Goal: Task Accomplishment & Management: Manage account settings

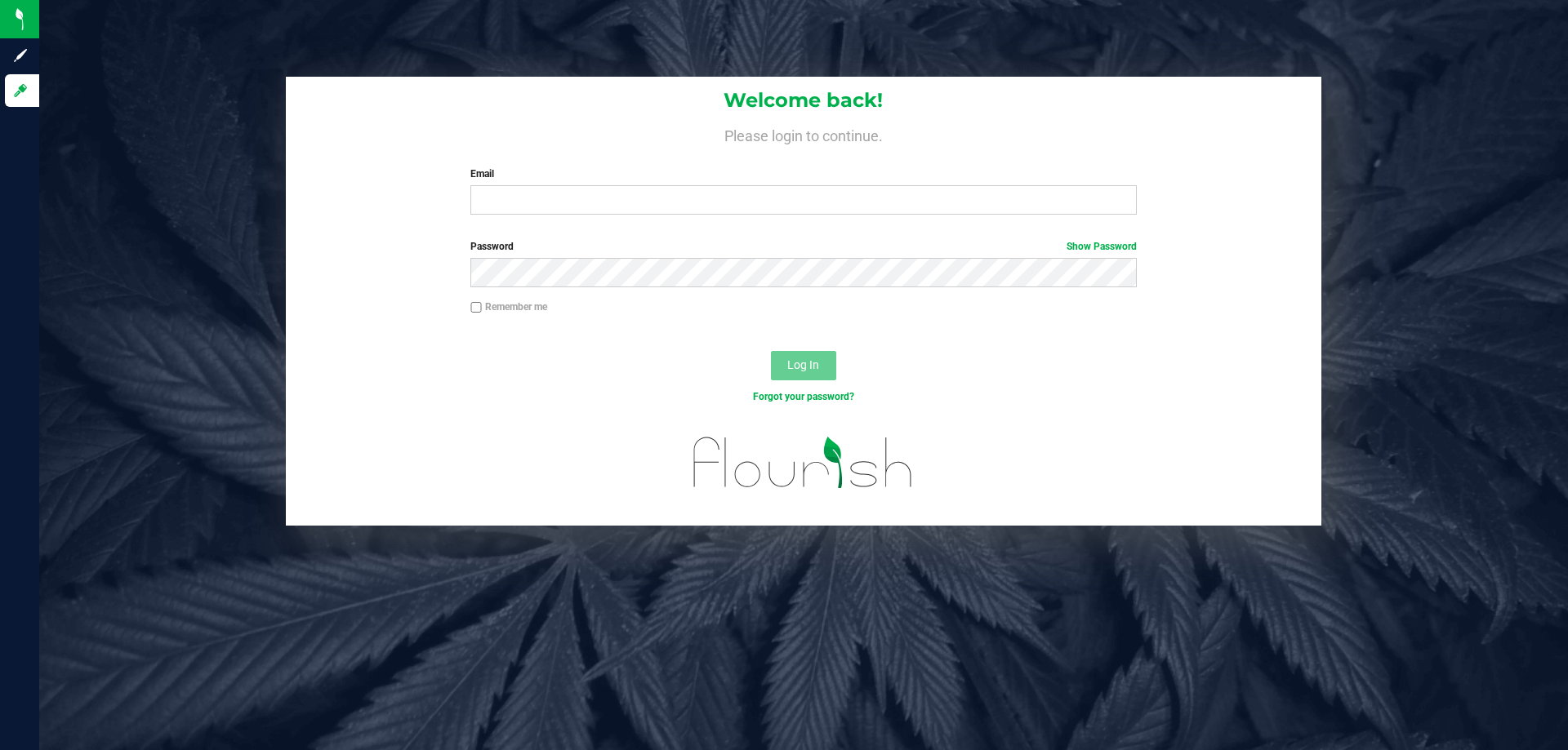
click at [575, 217] on div "Welcome back! Please login to continue. Email Required Please format your email…" at bounding box center [803, 151] width 1035 height 151
click at [572, 208] on input "Email" at bounding box center [803, 200] width 665 height 30
type input "[EMAIL_ADDRESS][DOMAIN_NAME]"
click at [771, 351] on button "Log In" at bounding box center [803, 365] width 65 height 30
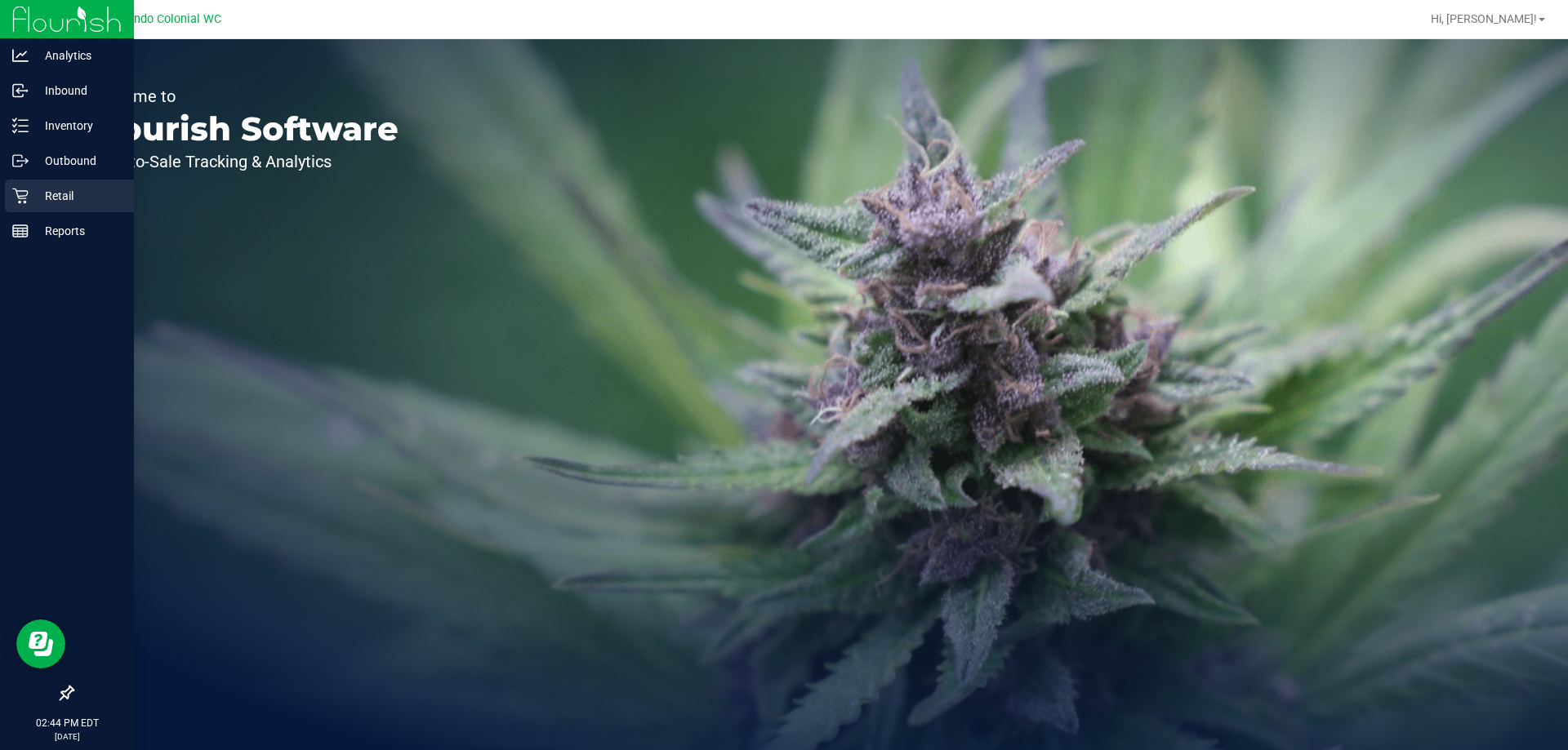
click at [23, 200] on icon at bounding box center [20, 196] width 17 height 17
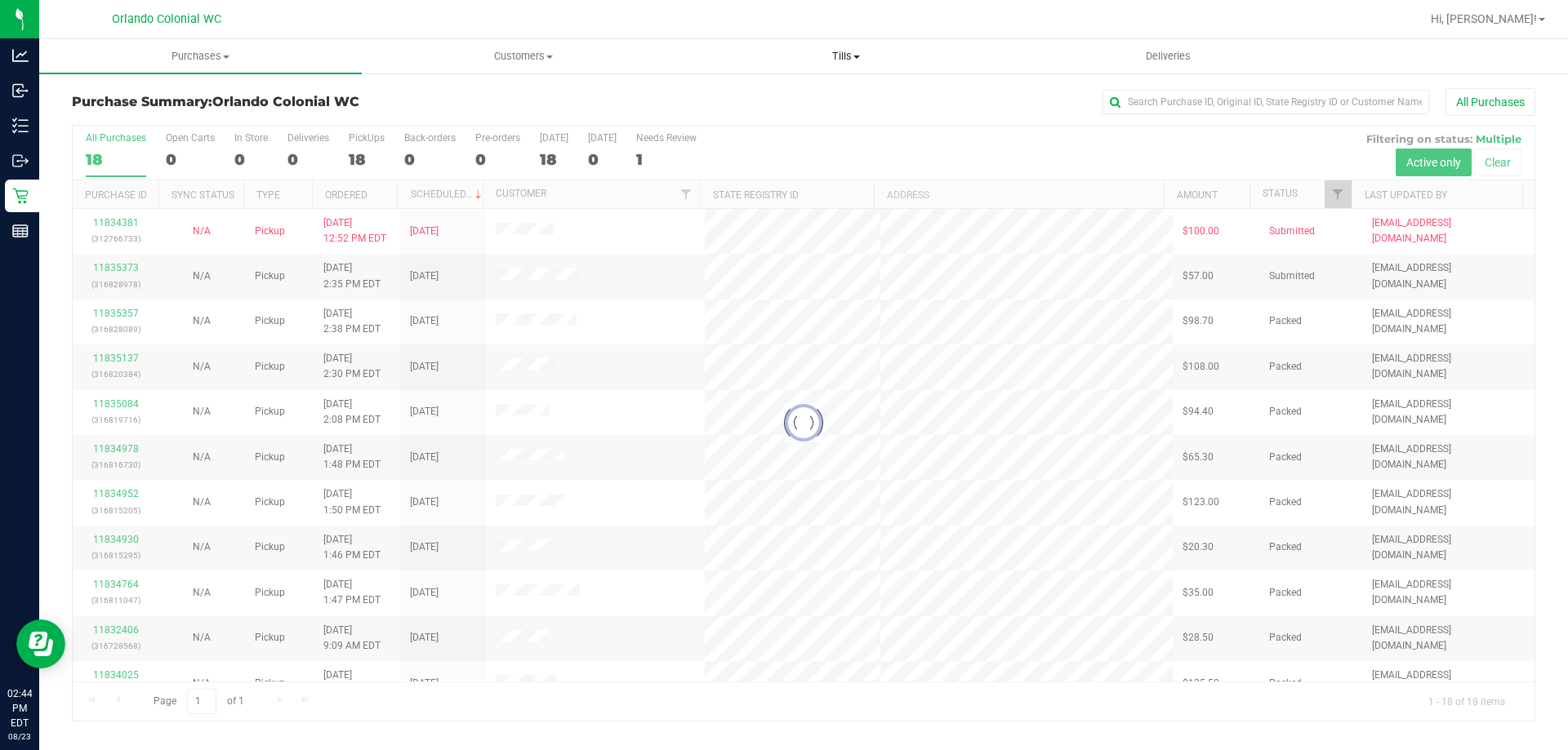
click at [844, 50] on span "Tills" at bounding box center [845, 56] width 321 height 15
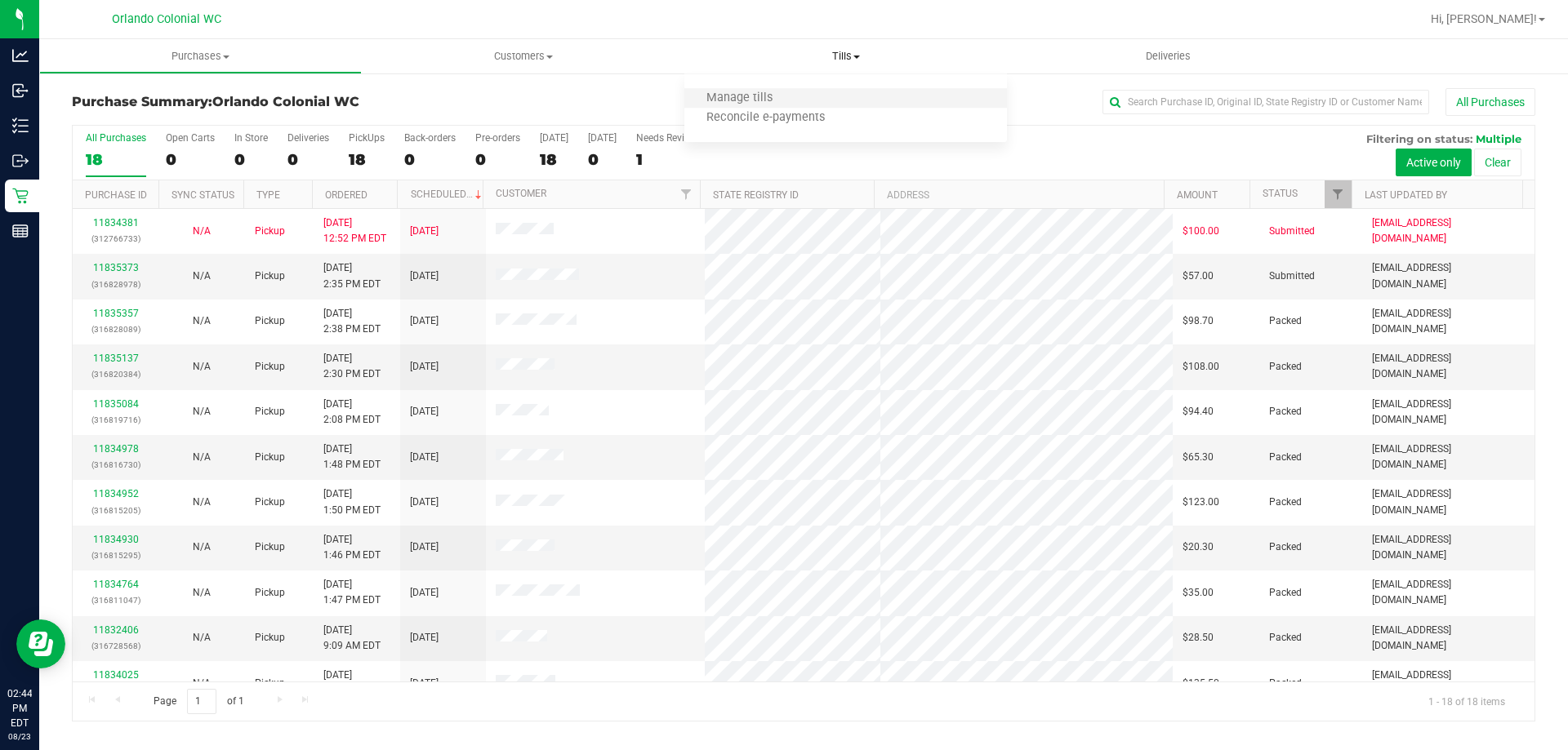
click at [802, 104] on li "Manage tills" at bounding box center [845, 98] width 322 height 20
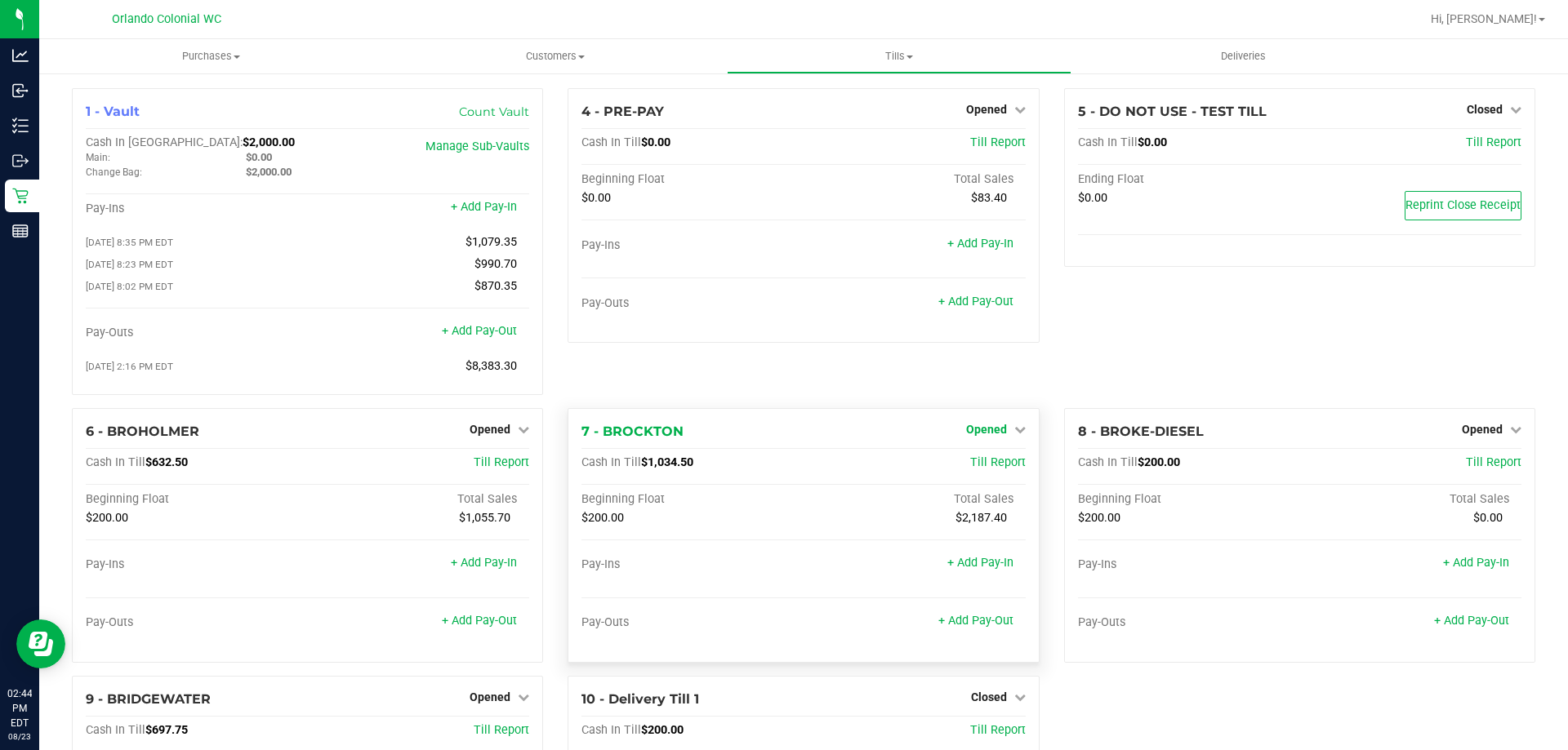
click at [980, 432] on span "Opened" at bounding box center [986, 429] width 41 height 13
click at [969, 469] on link "Close Till" at bounding box center [987, 462] width 44 height 13
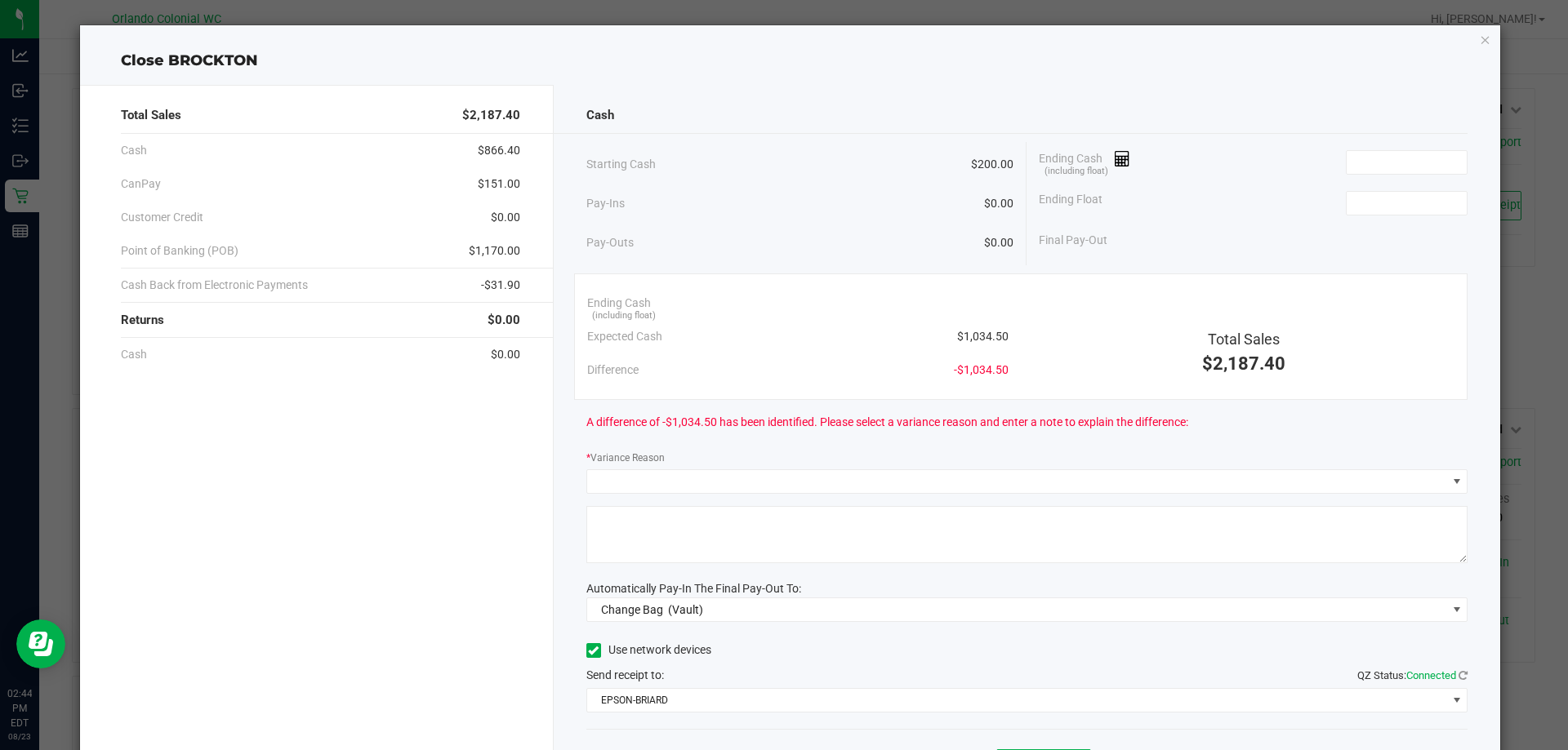
click at [979, 328] on span "$1,034.50" at bounding box center [982, 337] width 51 height 17
copy span "1,034.50"
click at [1409, 170] on input at bounding box center [1406, 162] width 120 height 23
paste input "1034.5"
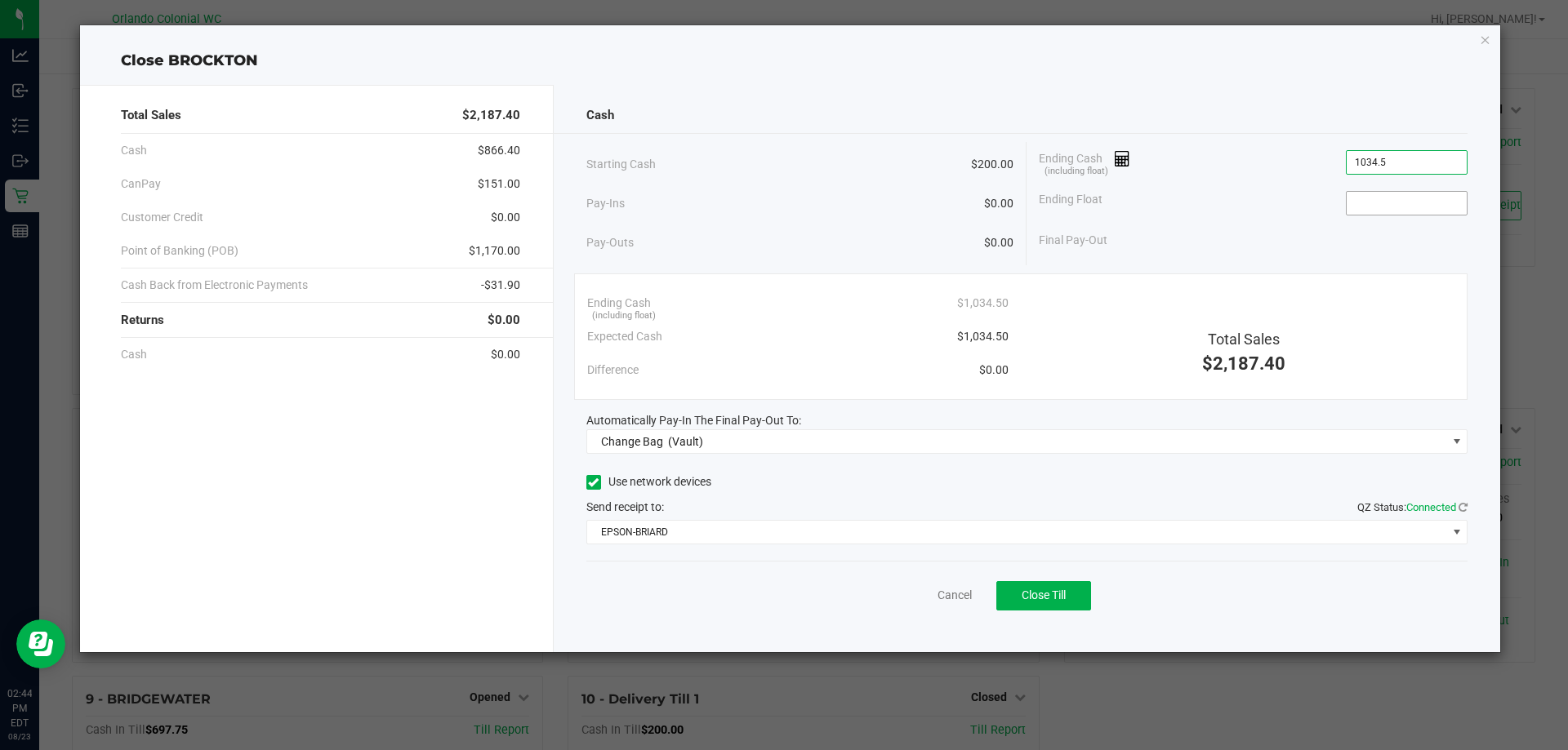
type input "$1,034.50"
click at [1376, 204] on input at bounding box center [1406, 203] width 120 height 23
type input "$200.00"
click at [1433, 240] on span "$834.50" at bounding box center [1445, 240] width 43 height 17
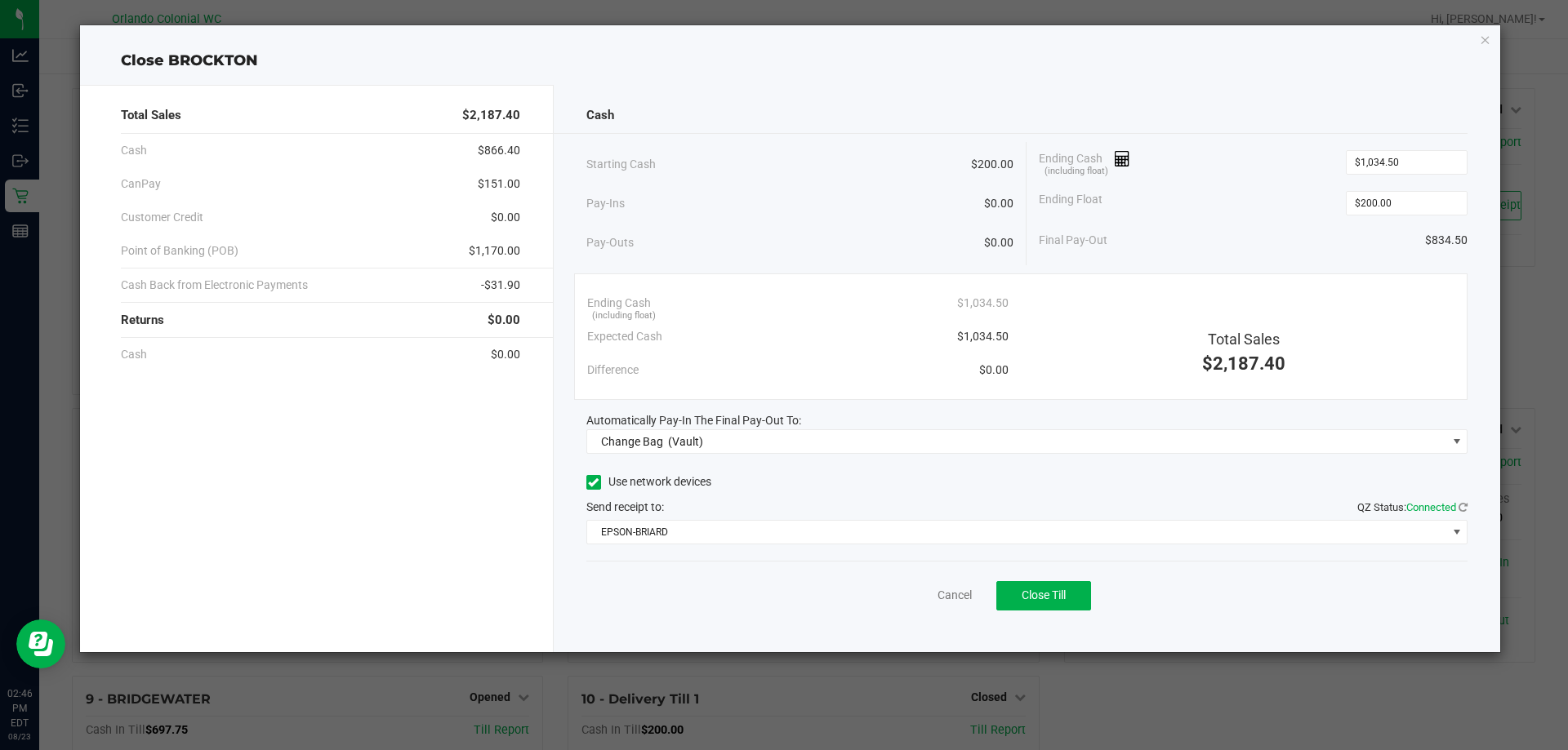
click at [708, 409] on div "Cash Starting Cash $200.00 Pay-Ins $0.00 Pay-Outs $0.00 Ending Cash (including …" at bounding box center [1027, 369] width 947 height 567
click at [699, 426] on span "Automatically Pay-In The Final Pay-Out To:" at bounding box center [693, 419] width 215 height 13
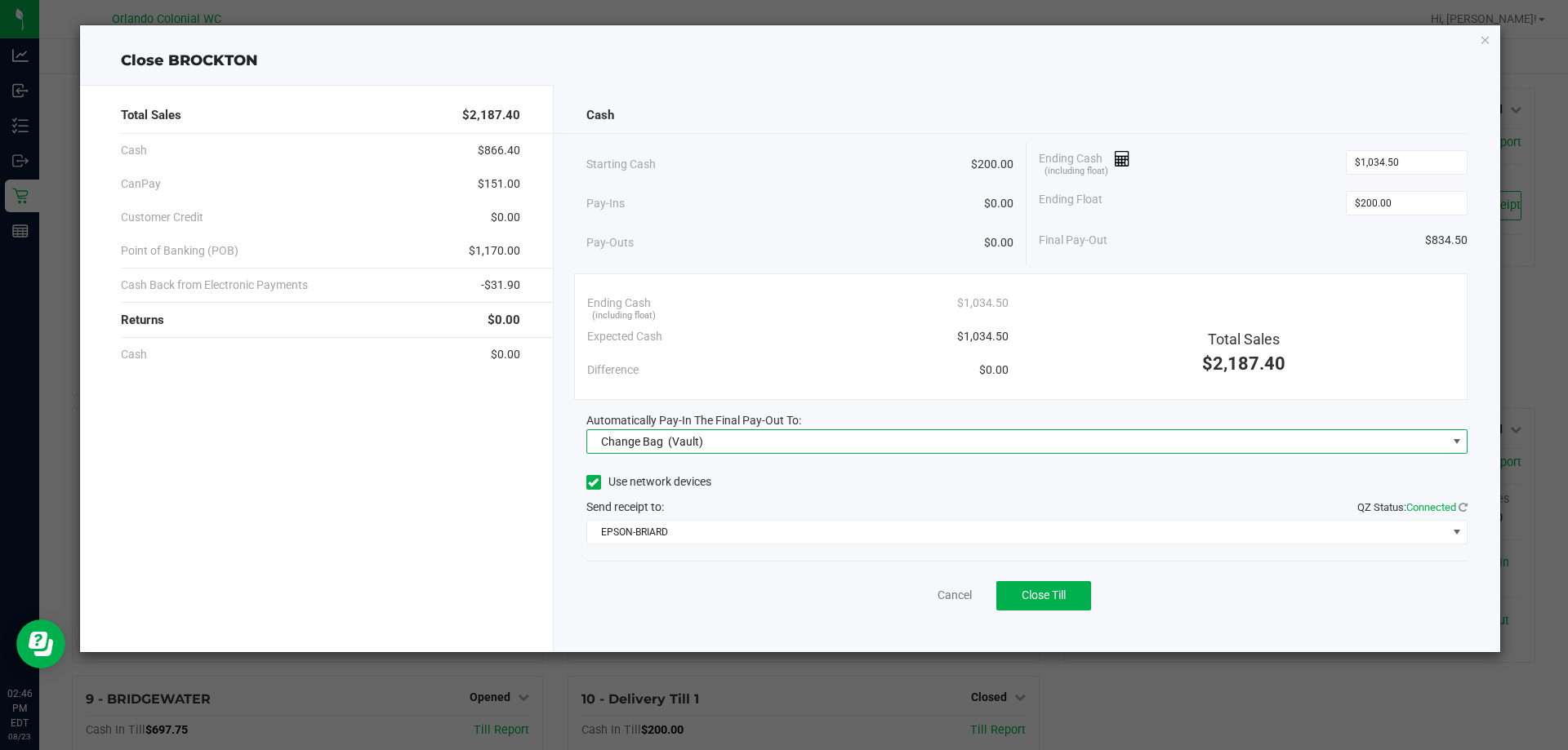
click at [697, 437] on span "(Vault)" at bounding box center [685, 441] width 35 height 13
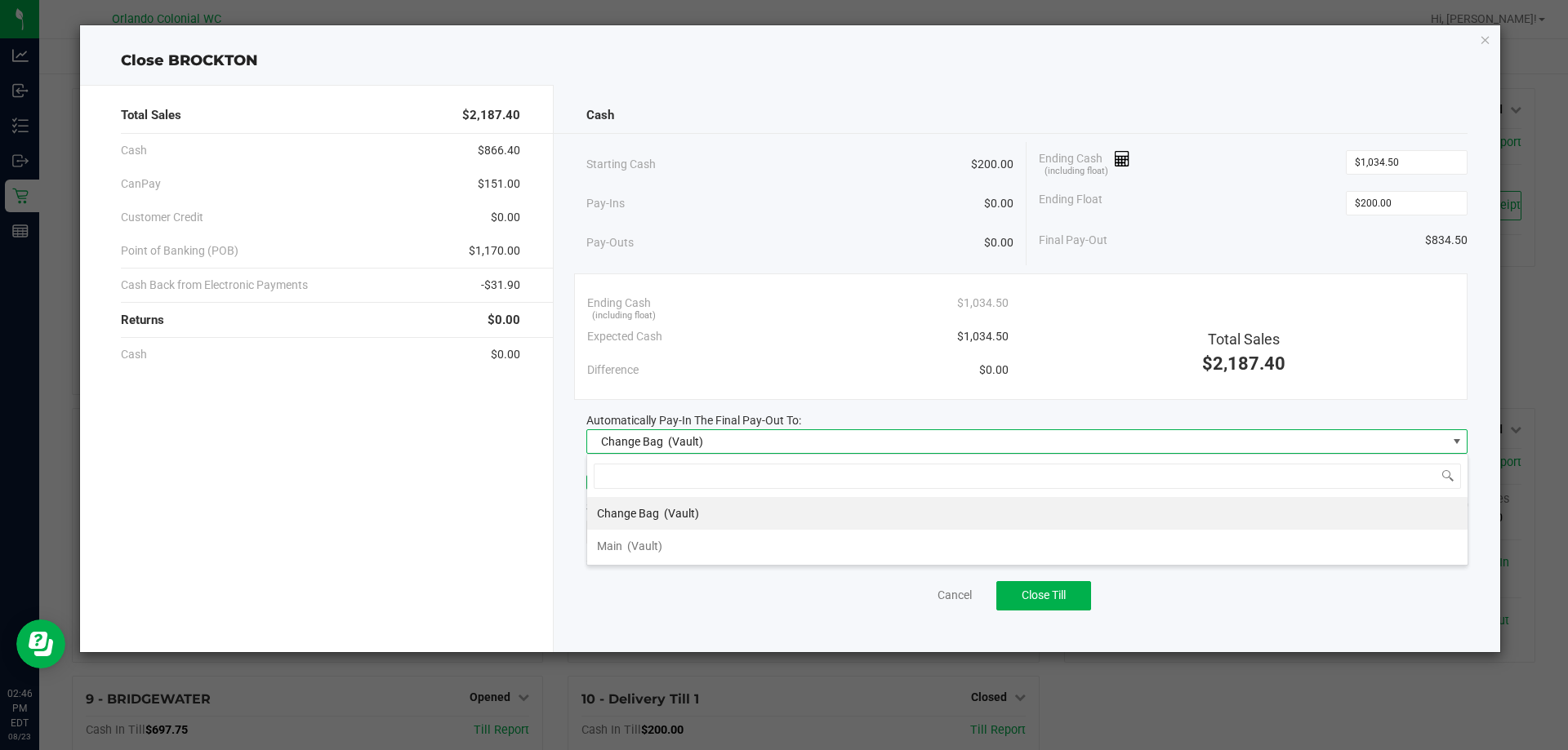
scroll to position [24, 881]
click at [659, 542] on span "(Vault)" at bounding box center [644, 546] width 35 height 13
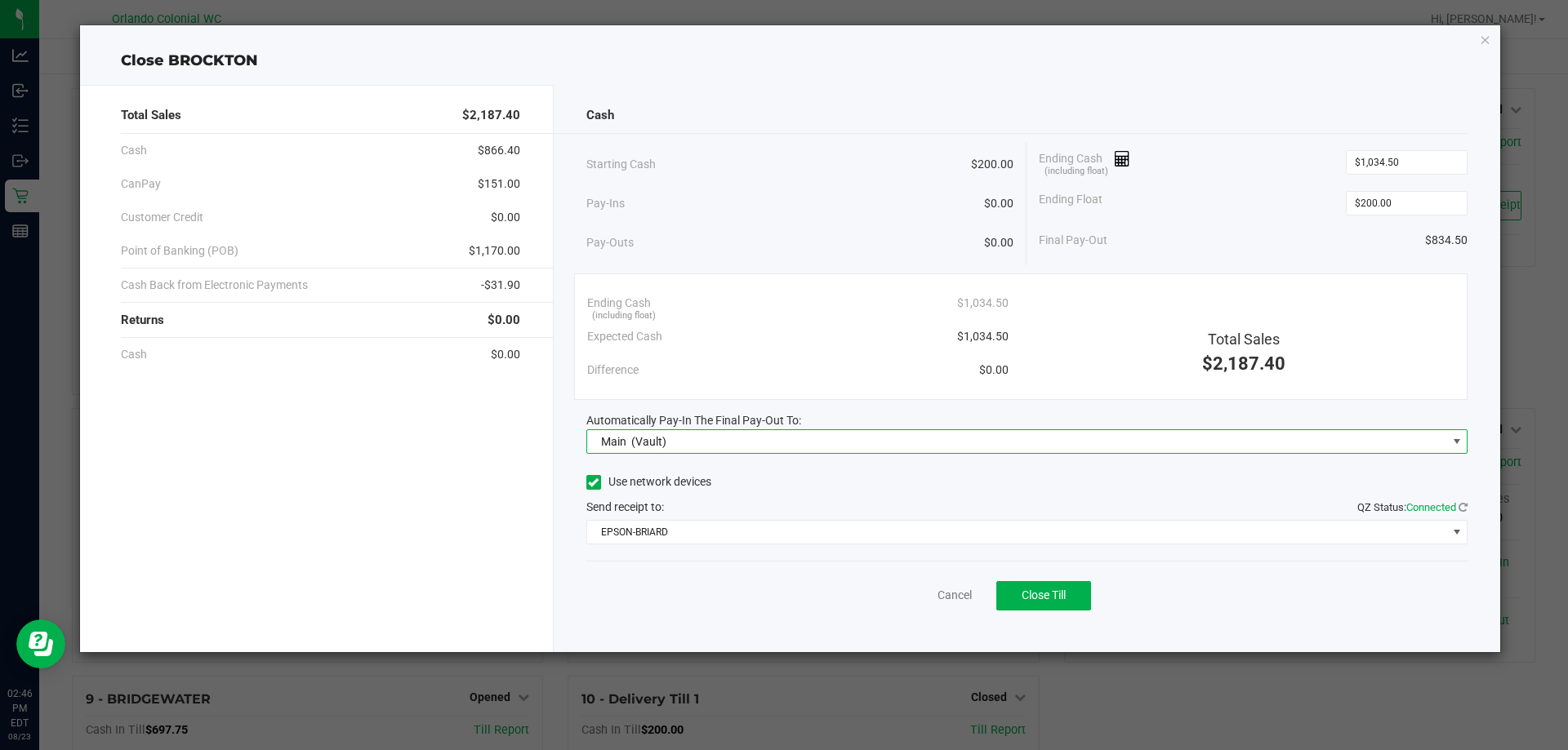
click at [1037, 556] on div "Cash Starting Cash $200.00 Pay-Ins $0.00 Pay-Outs $0.00 Ending Cash (including …" at bounding box center [1027, 369] width 947 height 567
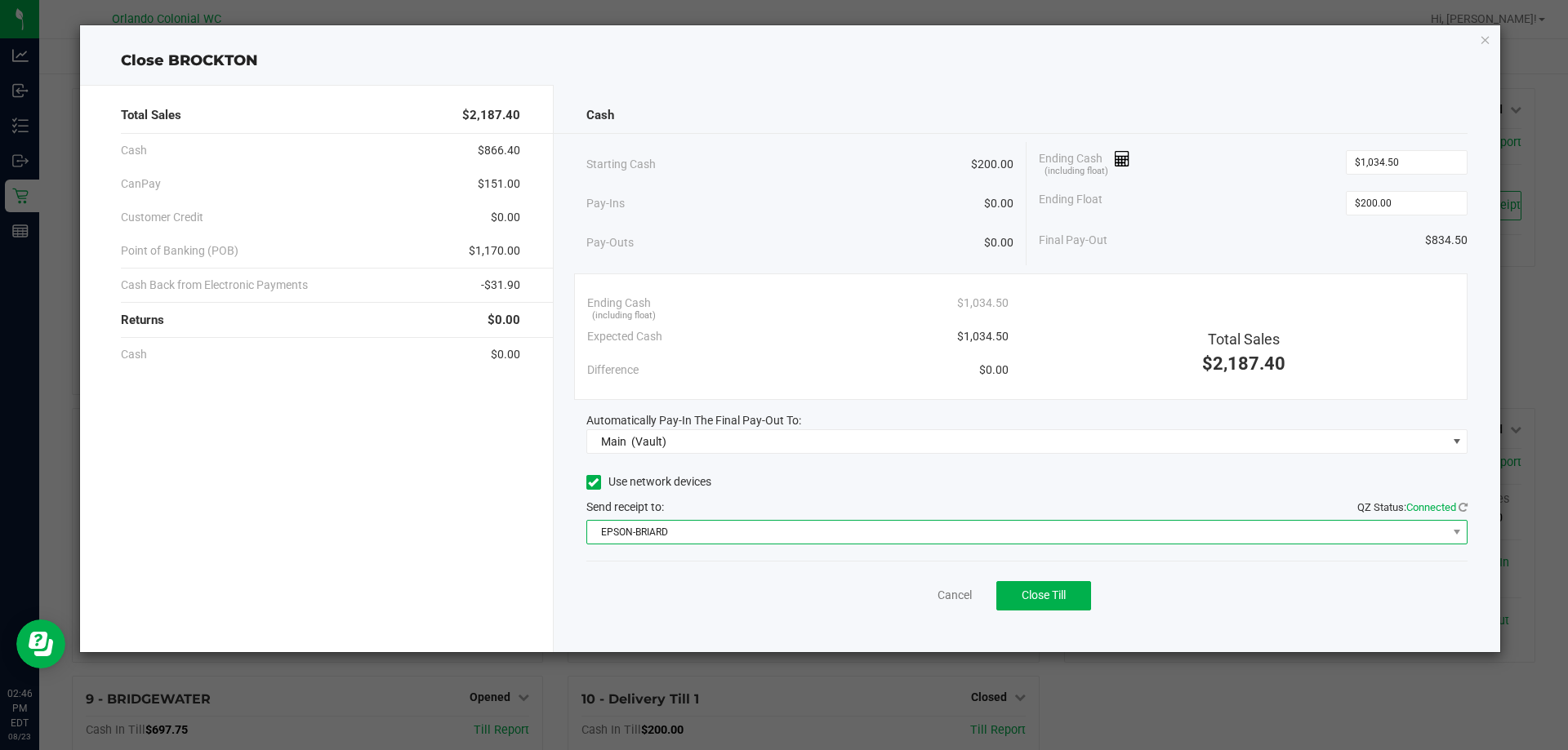
click at [1026, 532] on span "EPSON-BRIARD" at bounding box center [1016, 532] width 859 height 23
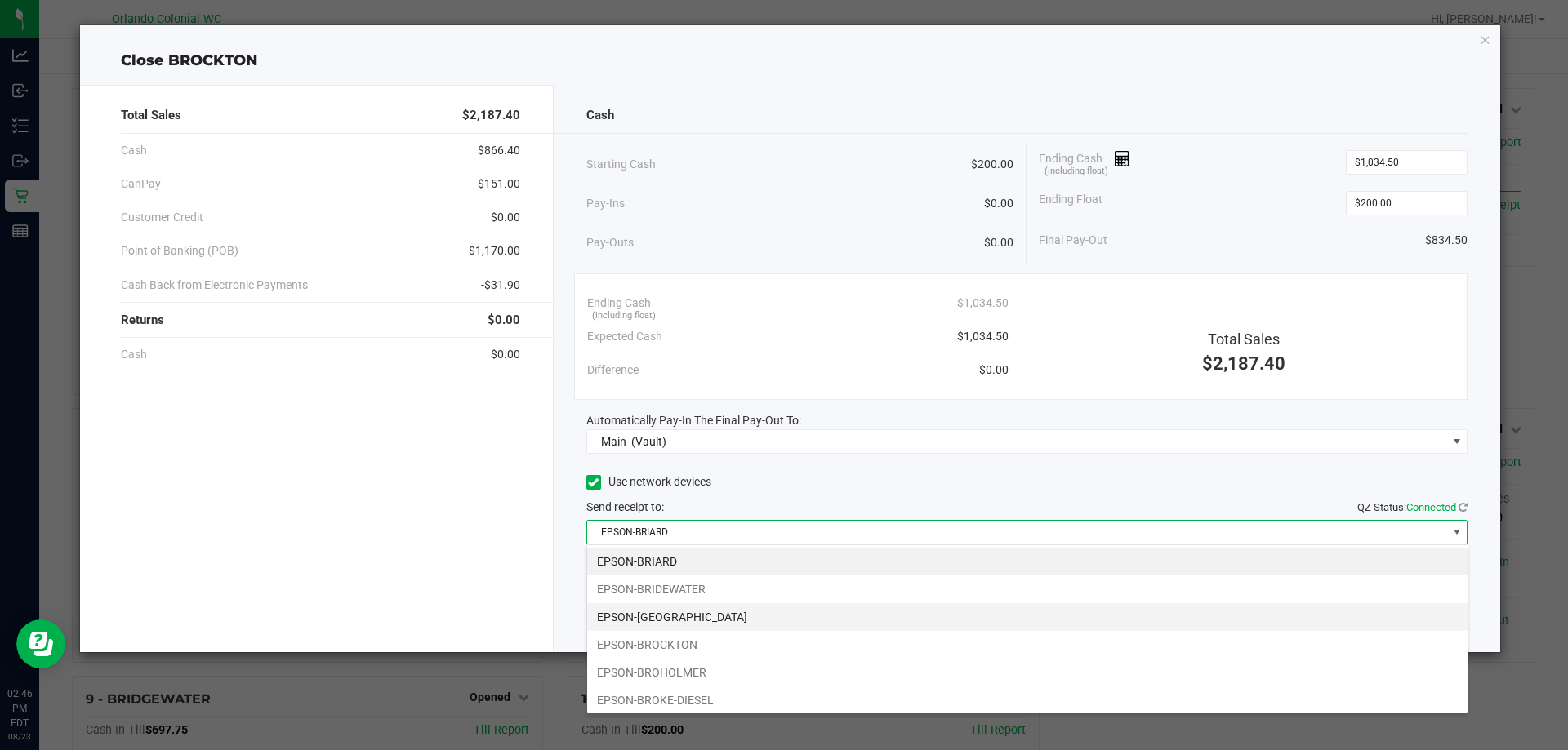
click at [790, 614] on li "EPSON-[GEOGRAPHIC_DATA]" at bounding box center [1026, 617] width 880 height 28
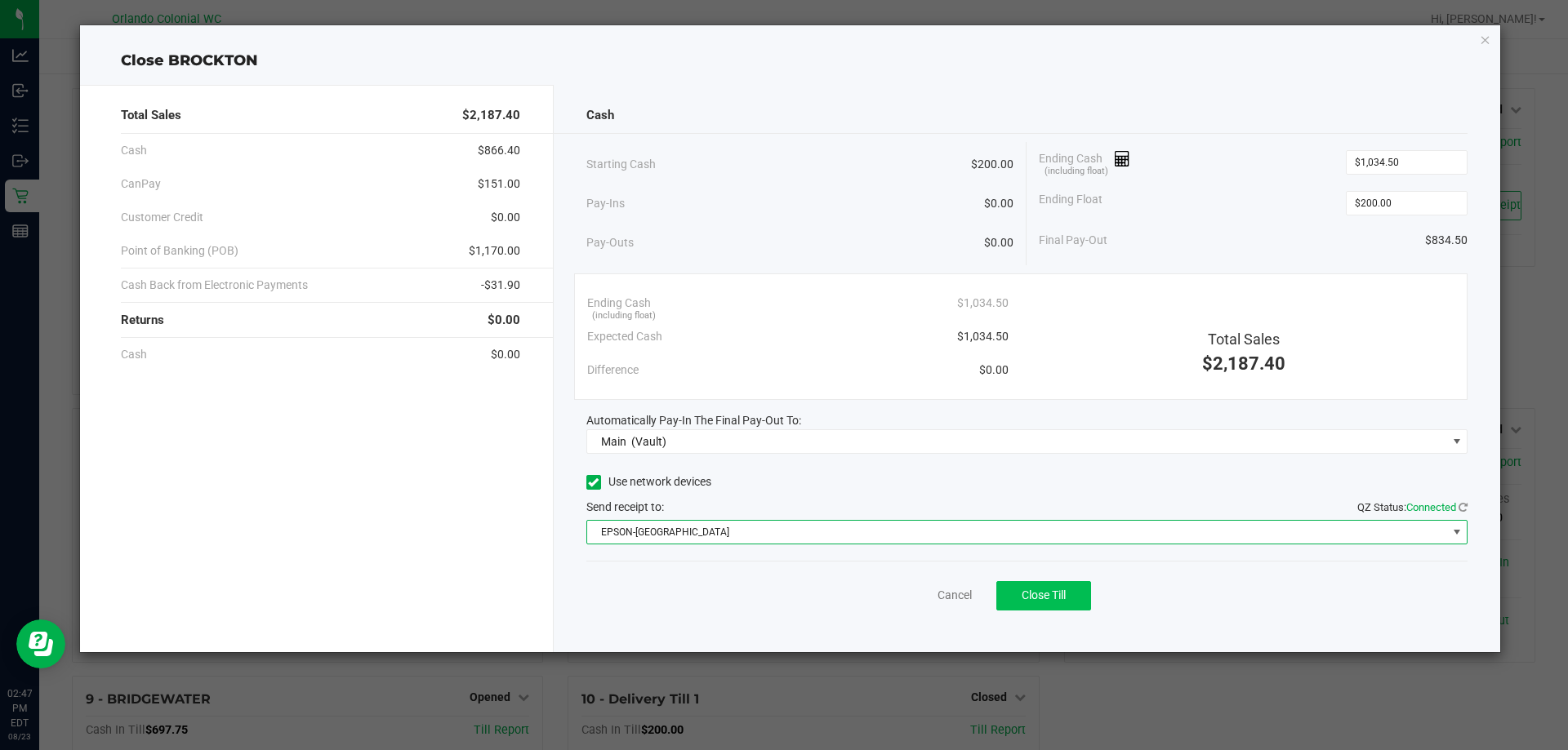
click at [1060, 602] on button "Close Till" at bounding box center [1043, 596] width 95 height 30
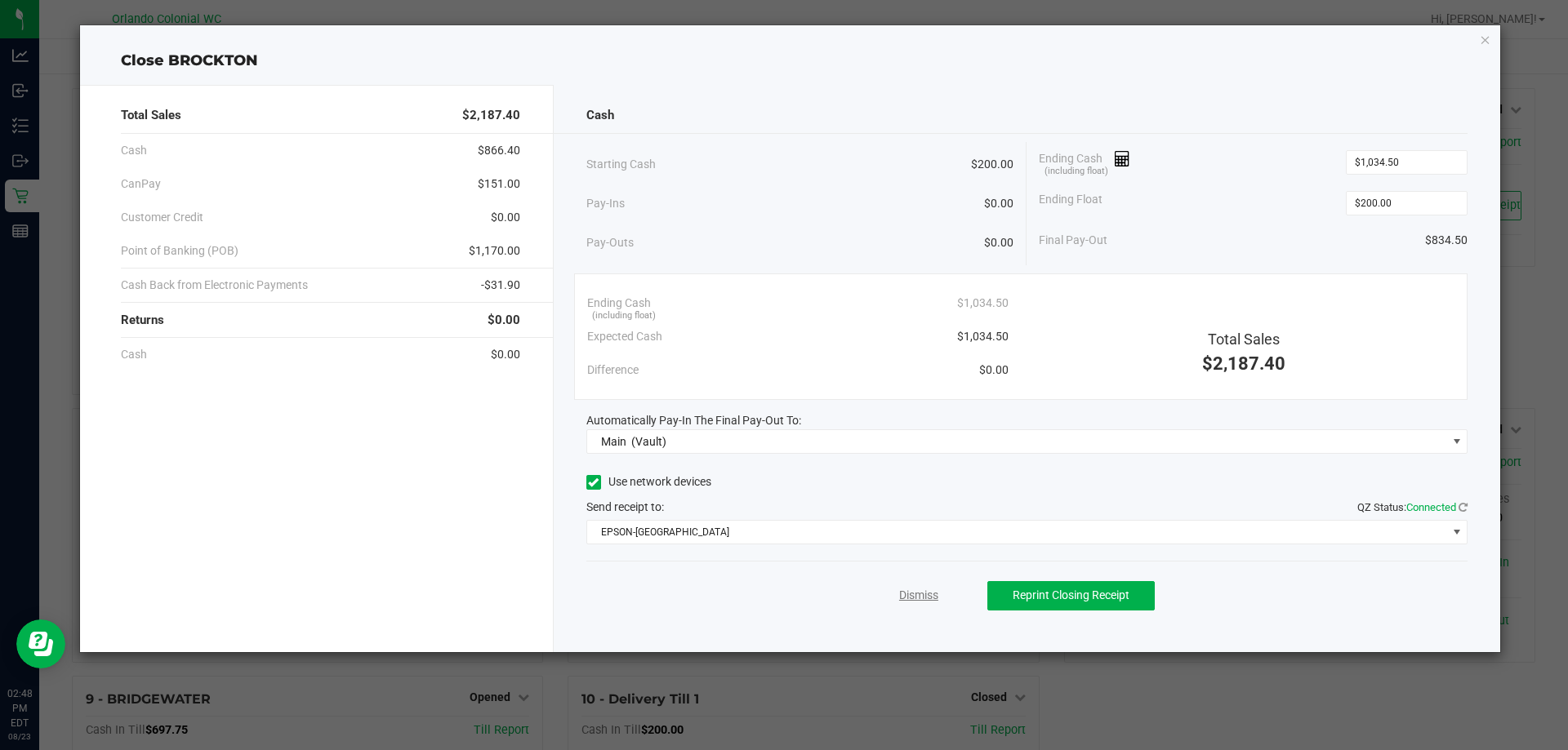
click at [921, 591] on link "Dismiss" at bounding box center [919, 595] width 39 height 17
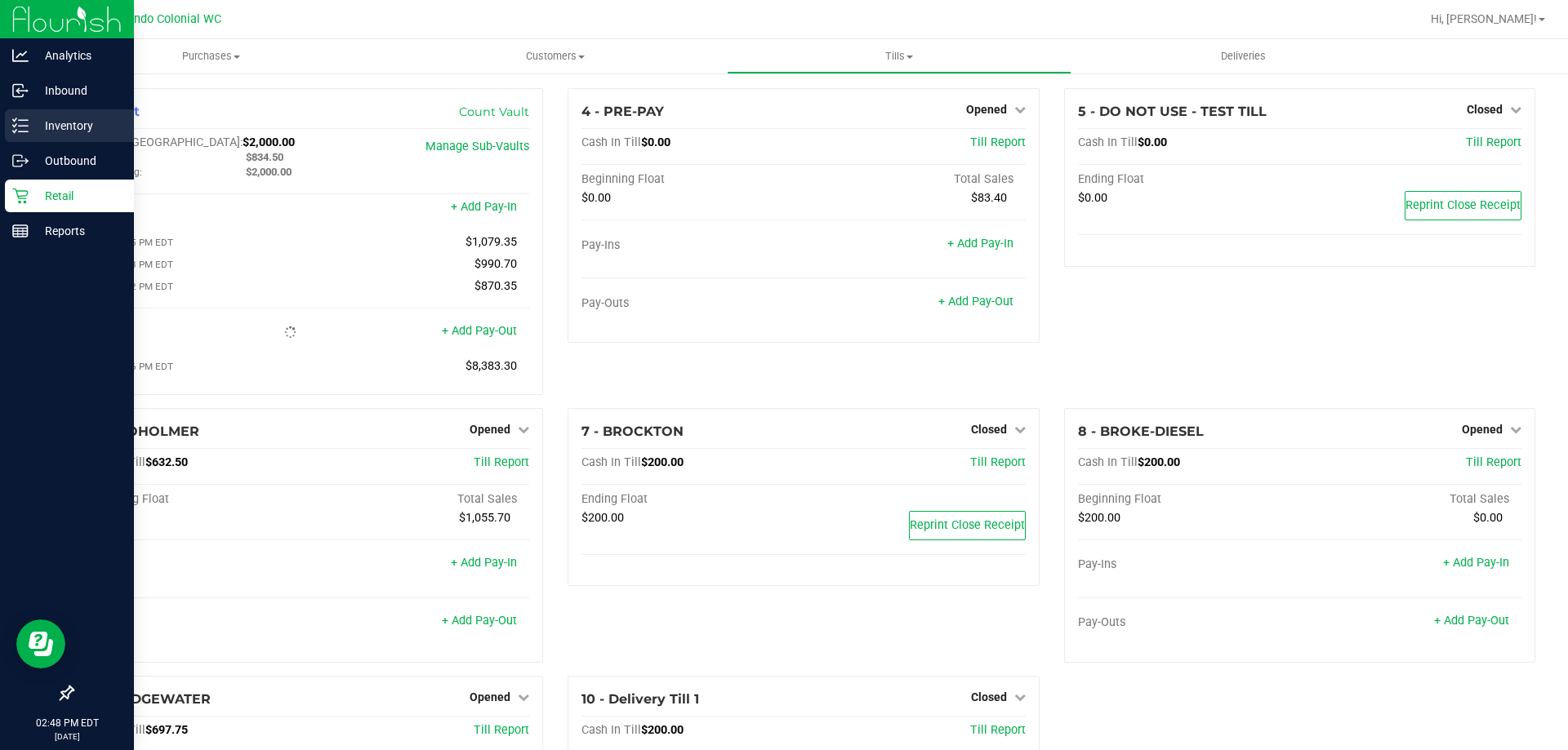
click at [48, 123] on p "Inventory" at bounding box center [77, 125] width 98 height 20
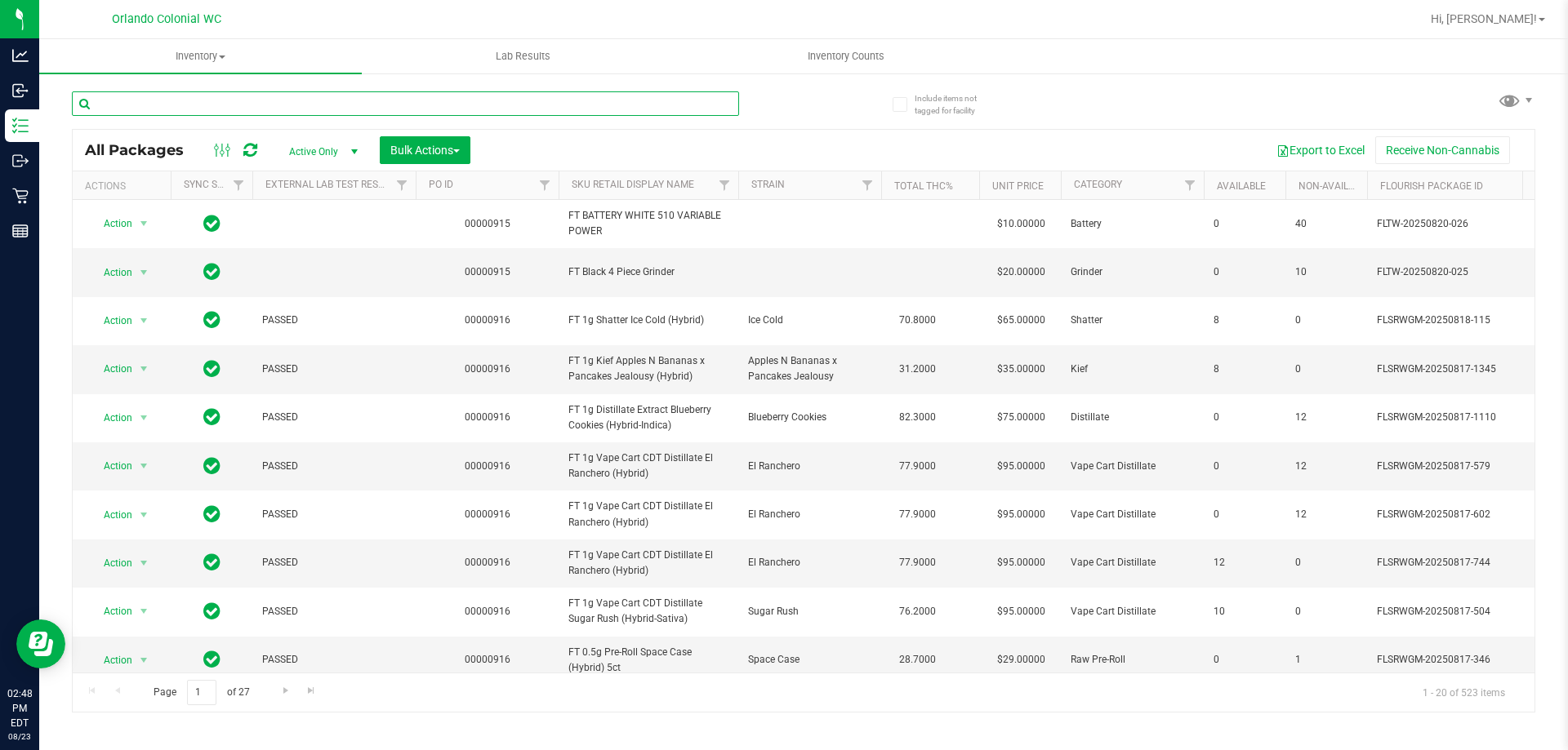
click at [183, 91] on input "text" at bounding box center [406, 104] width 667 height 24
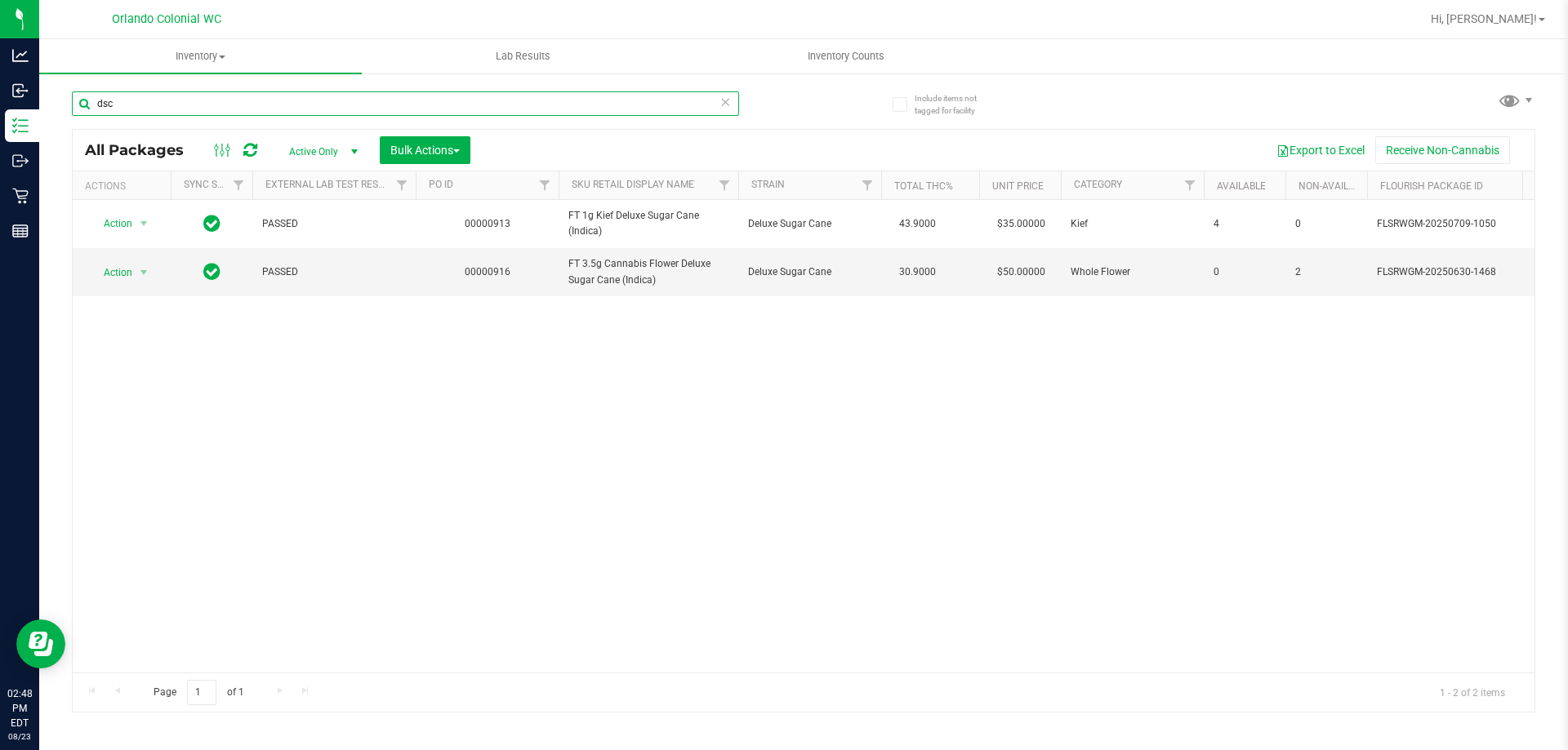
click at [252, 185] on div at bounding box center [252, 185] width 7 height 29
click at [252, 104] on input "dsc" at bounding box center [406, 104] width 667 height 24
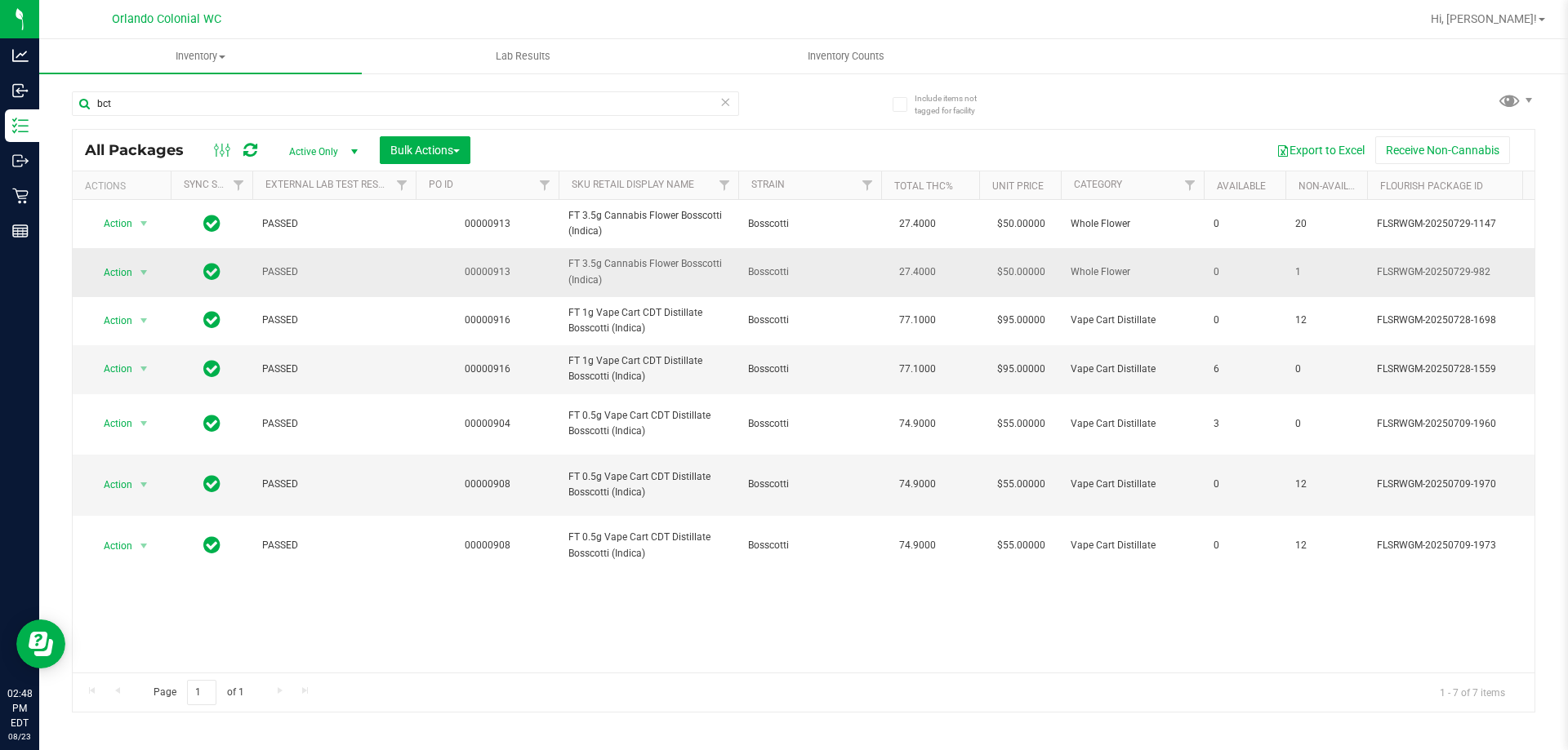
click at [623, 260] on span "FT 3.5g Cannabis Flower Bosscotti (Indica)" at bounding box center [649, 271] width 160 height 31
copy tr "FT 3.5g Cannabis Flower Bosscotti (Indica)"
click at [558, 100] on input "bct" at bounding box center [406, 104] width 667 height 24
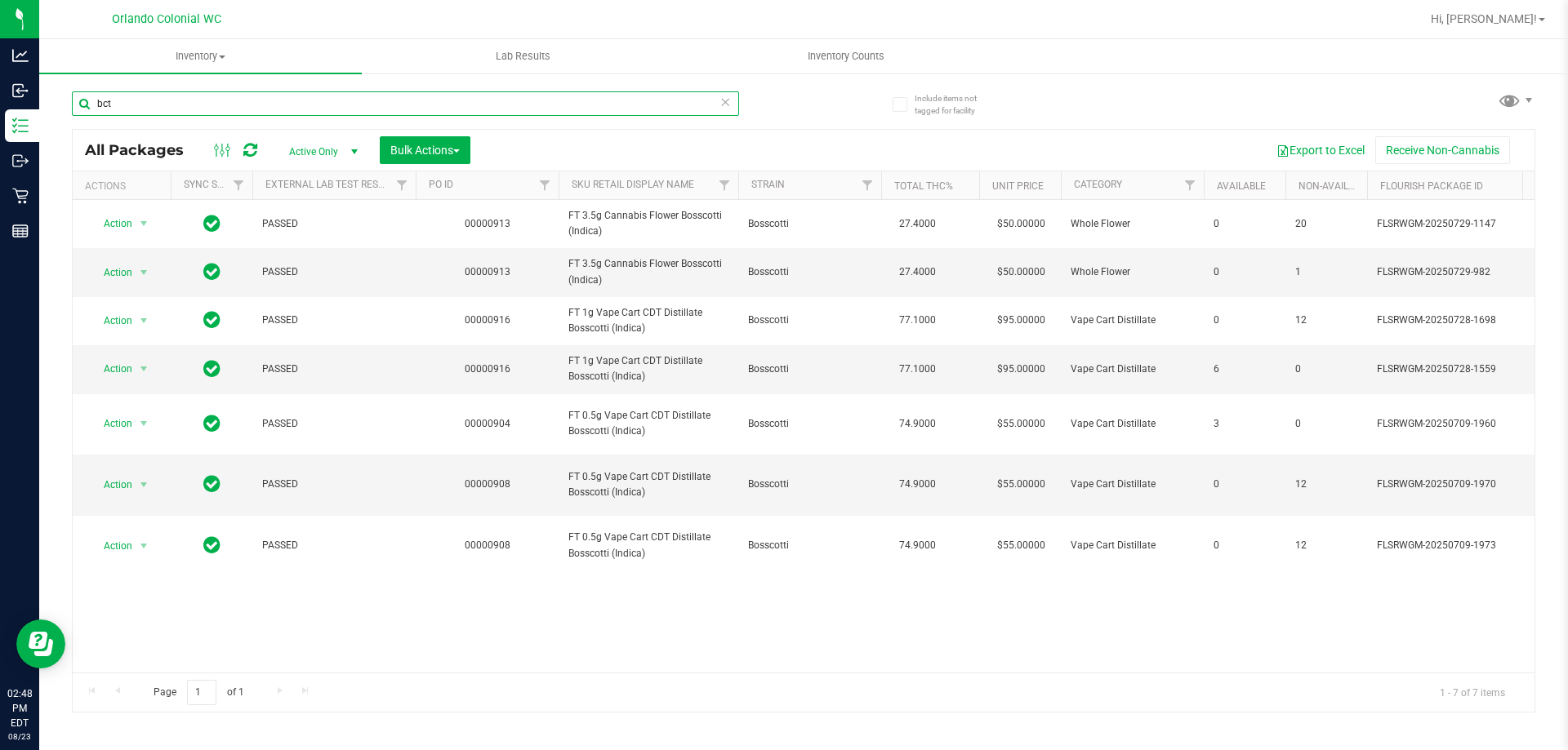
click at [558, 100] on input "bct" at bounding box center [406, 104] width 667 height 24
click at [558, 99] on input "bct" at bounding box center [406, 104] width 667 height 24
paste input "FT 3.5g Cannabis Flower Bosscotti (Indica)"
type input "FT 3.5g Cannabis Flower Bosscotti (Indica)"
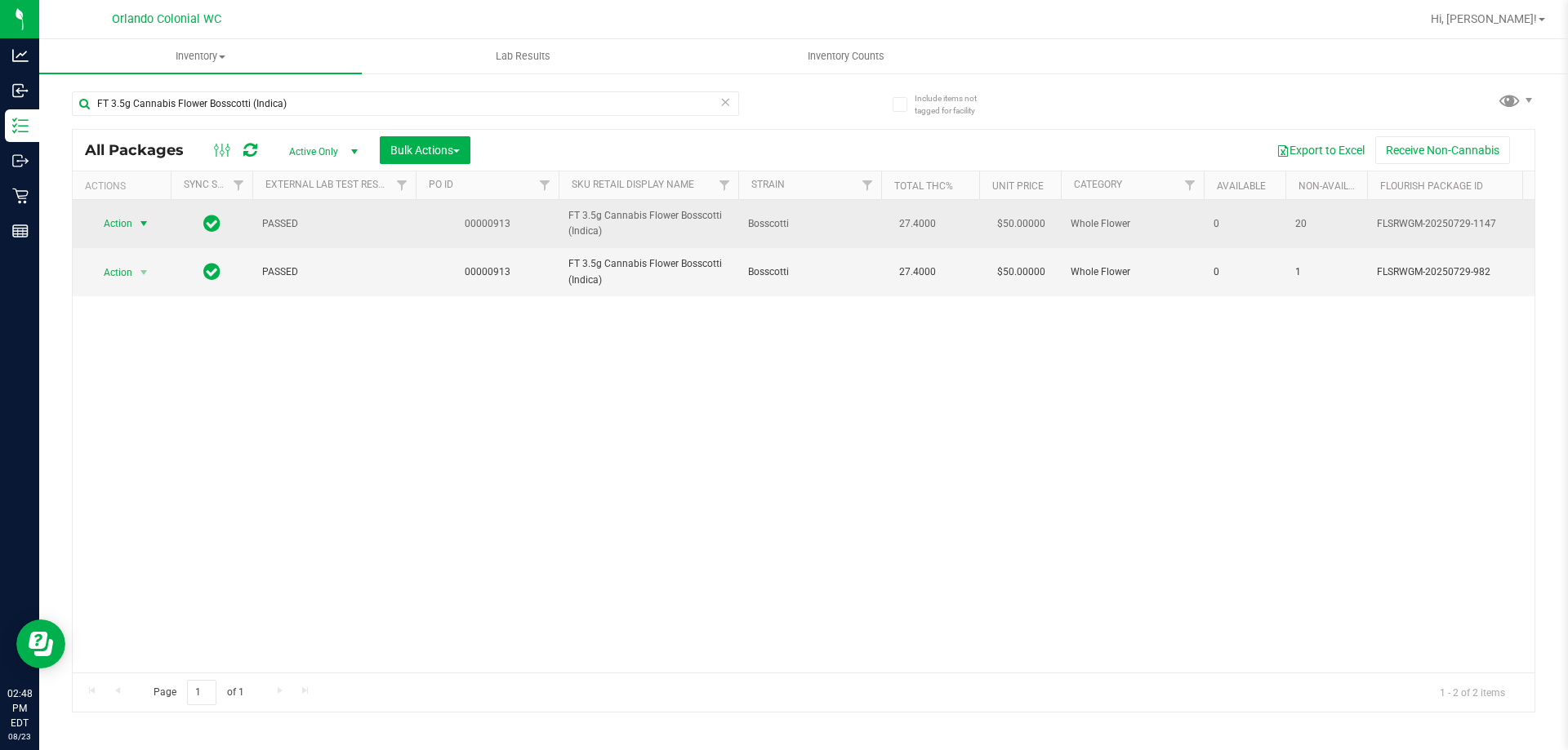
click at [118, 237] on td "Action Action Edit attributes Global inventory Locate package Package audit log…" at bounding box center [121, 224] width 98 height 48
click at [126, 226] on span "Action" at bounding box center [111, 224] width 44 height 23
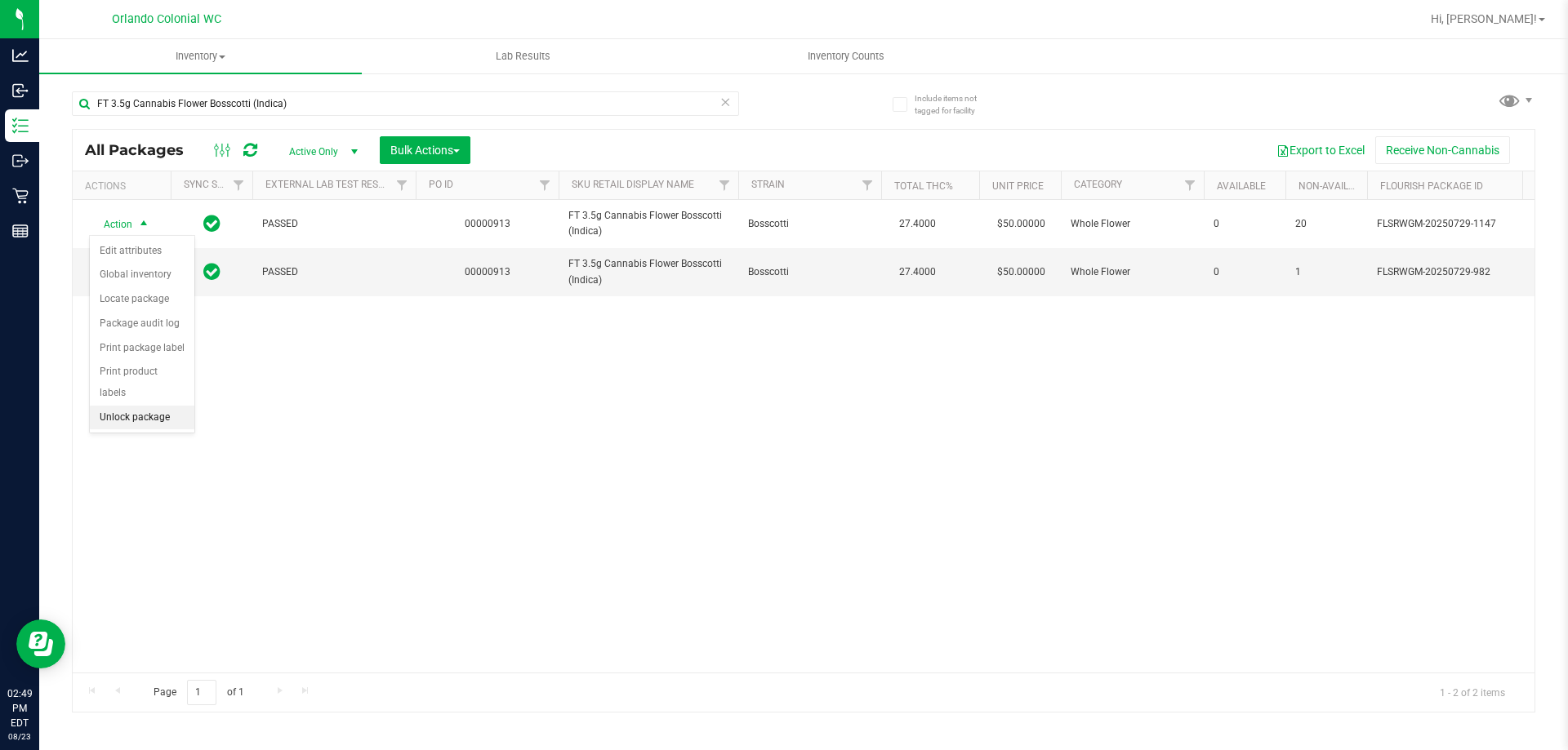
click at [135, 405] on li "Unlock package" at bounding box center [142, 418] width 104 height 24
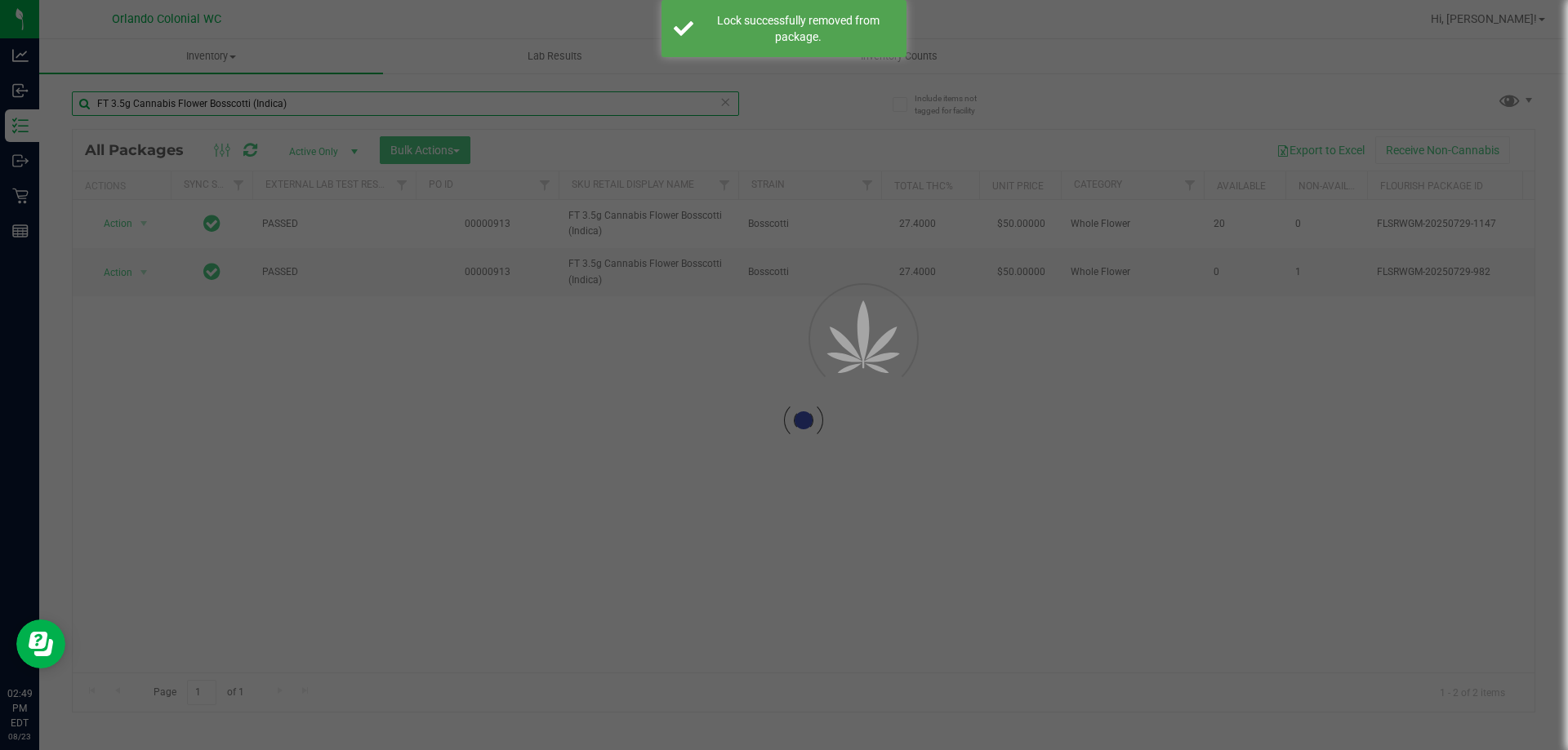
click at [274, 102] on input "FT 3.5g Cannabis Flower Bosscotti (Indica)" at bounding box center [406, 104] width 667 height 24
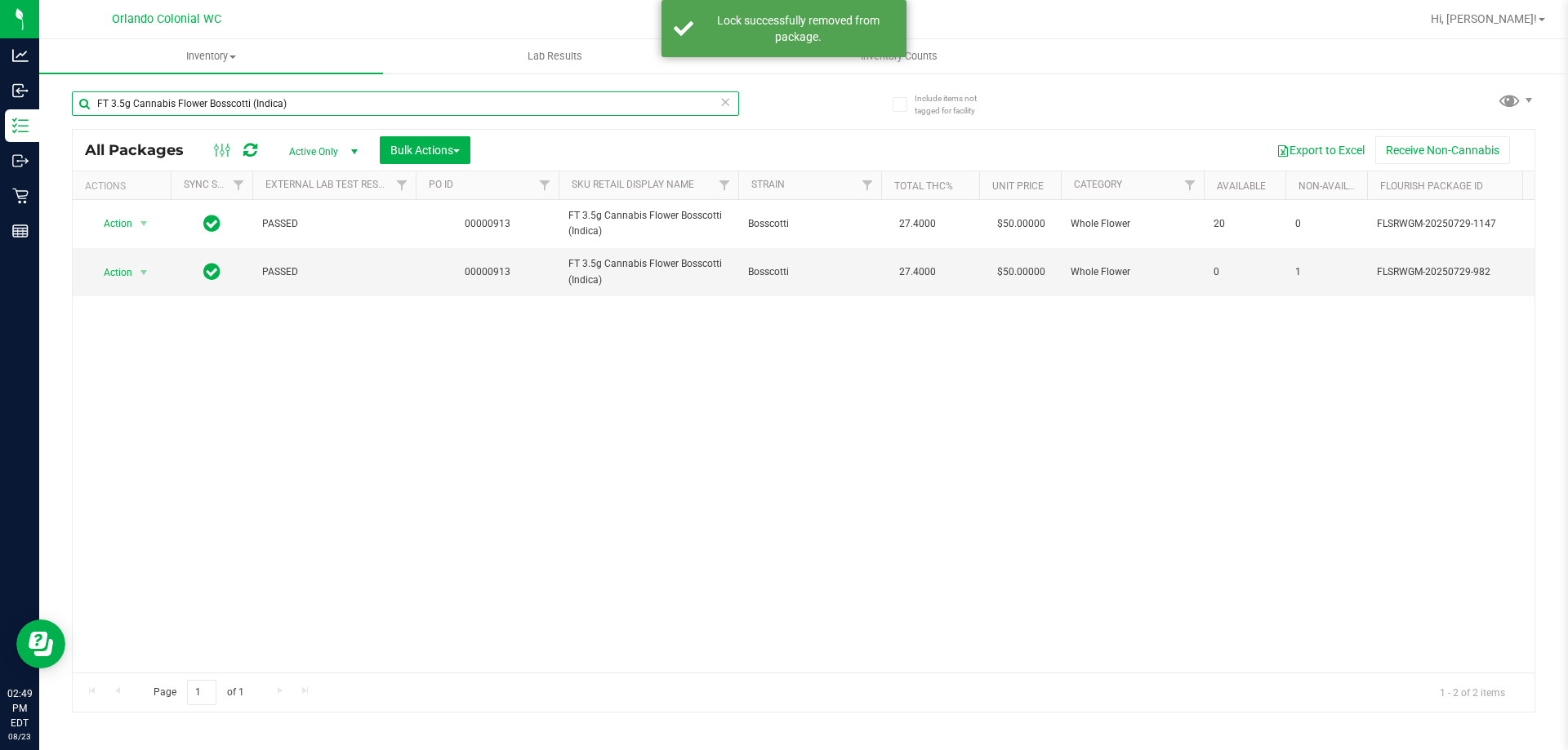
click at [275, 102] on input "FT 3.5g Cannabis Flower Bosscotti (Indica)" at bounding box center [406, 104] width 667 height 24
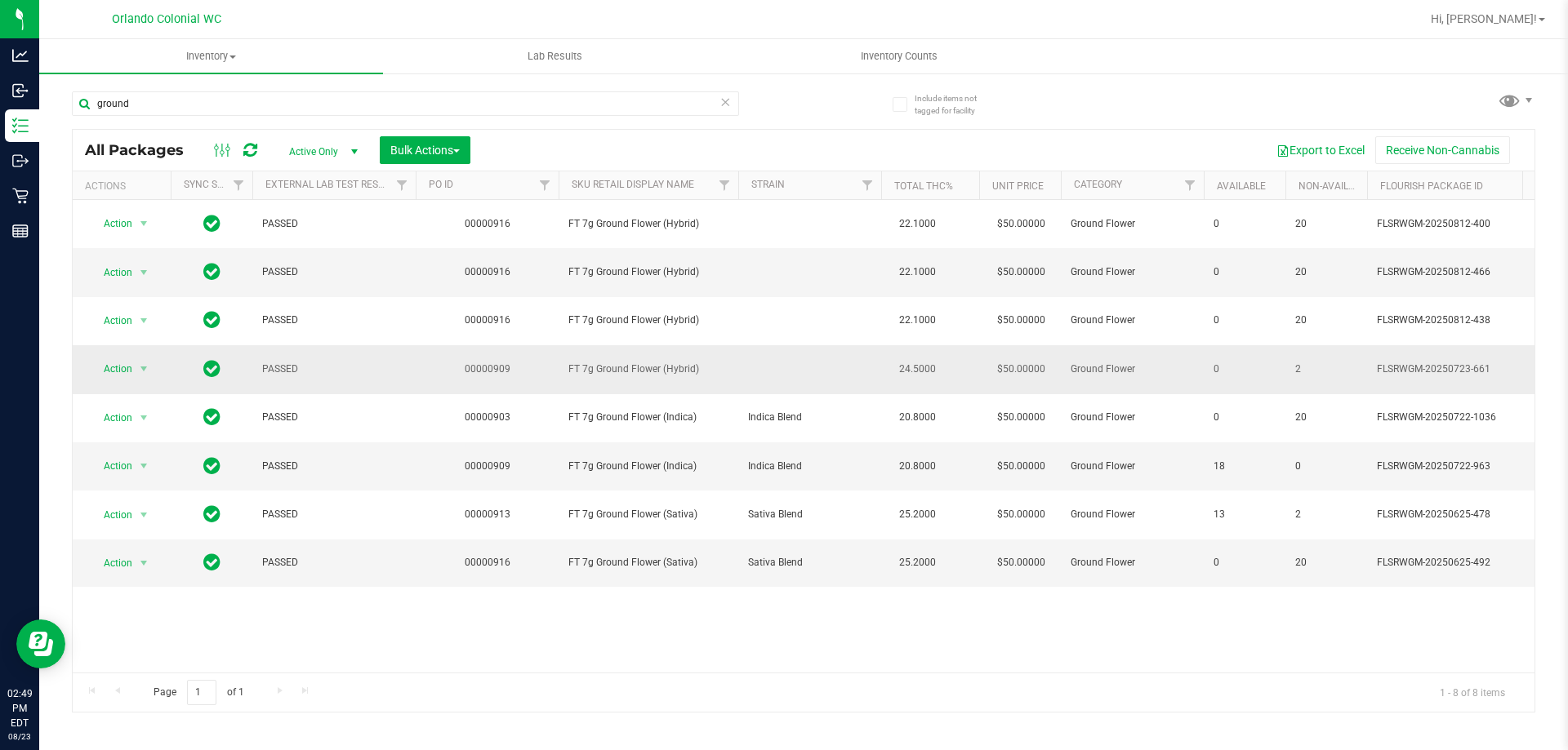
click at [593, 368] on span "FT 7g Ground Flower (Hybrid)" at bounding box center [649, 369] width 160 height 16
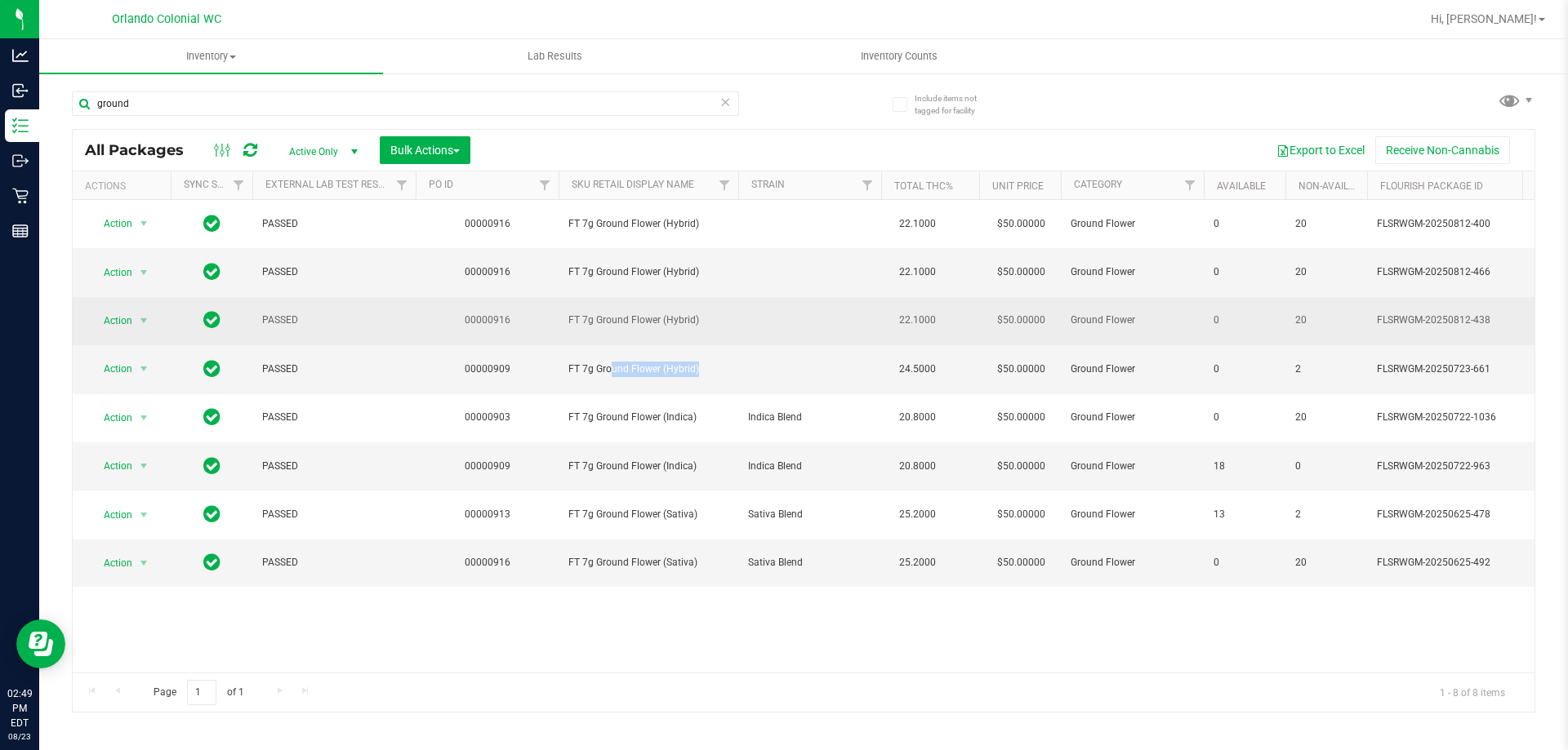
copy td "FT 7g Ground Flower (Hybrid)"
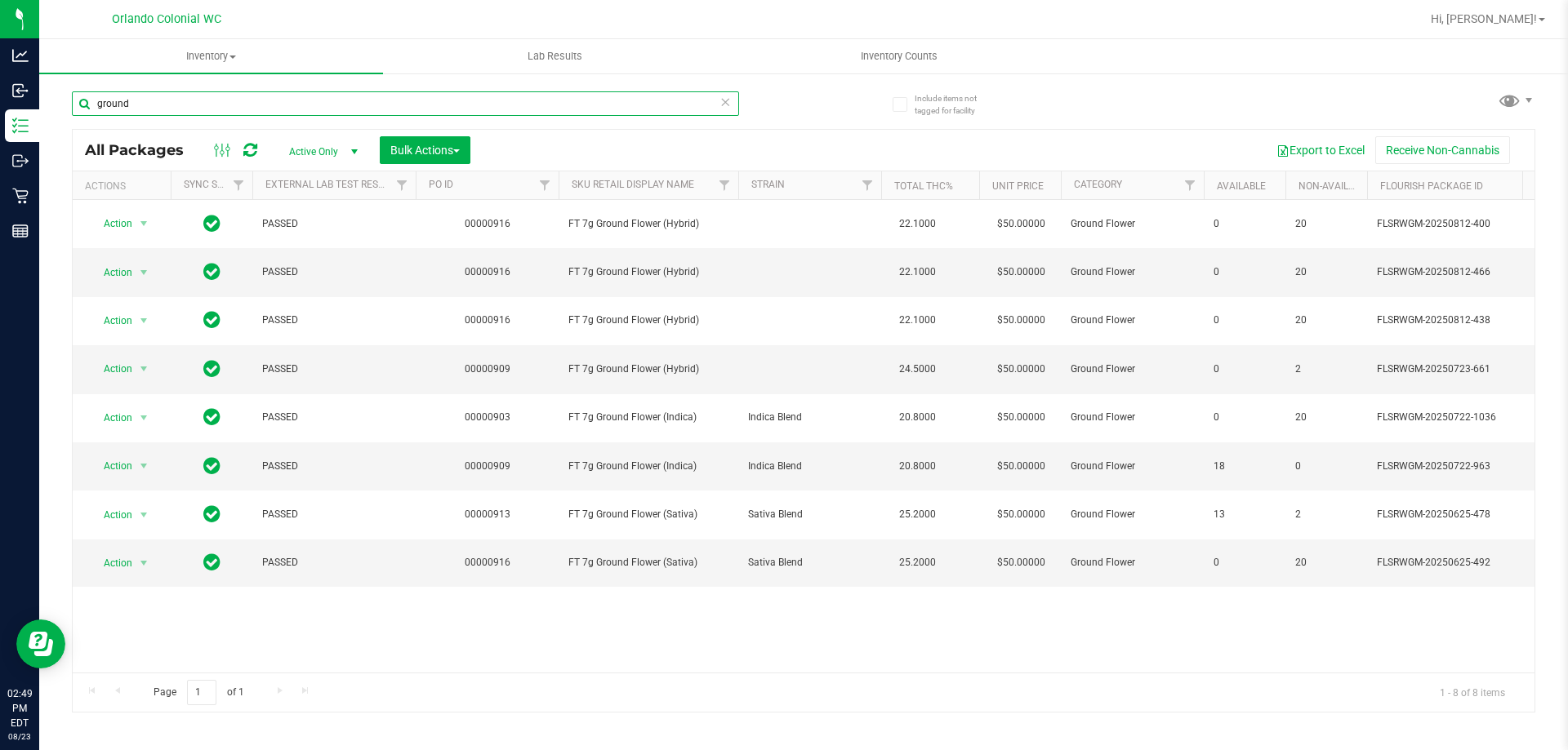
click at [419, 106] on input "ground" at bounding box center [406, 104] width 667 height 24
paste input "FT 7g Ground Flower (Hybrid)"
type input "FT 7g Ground Flower (Hybrid)"
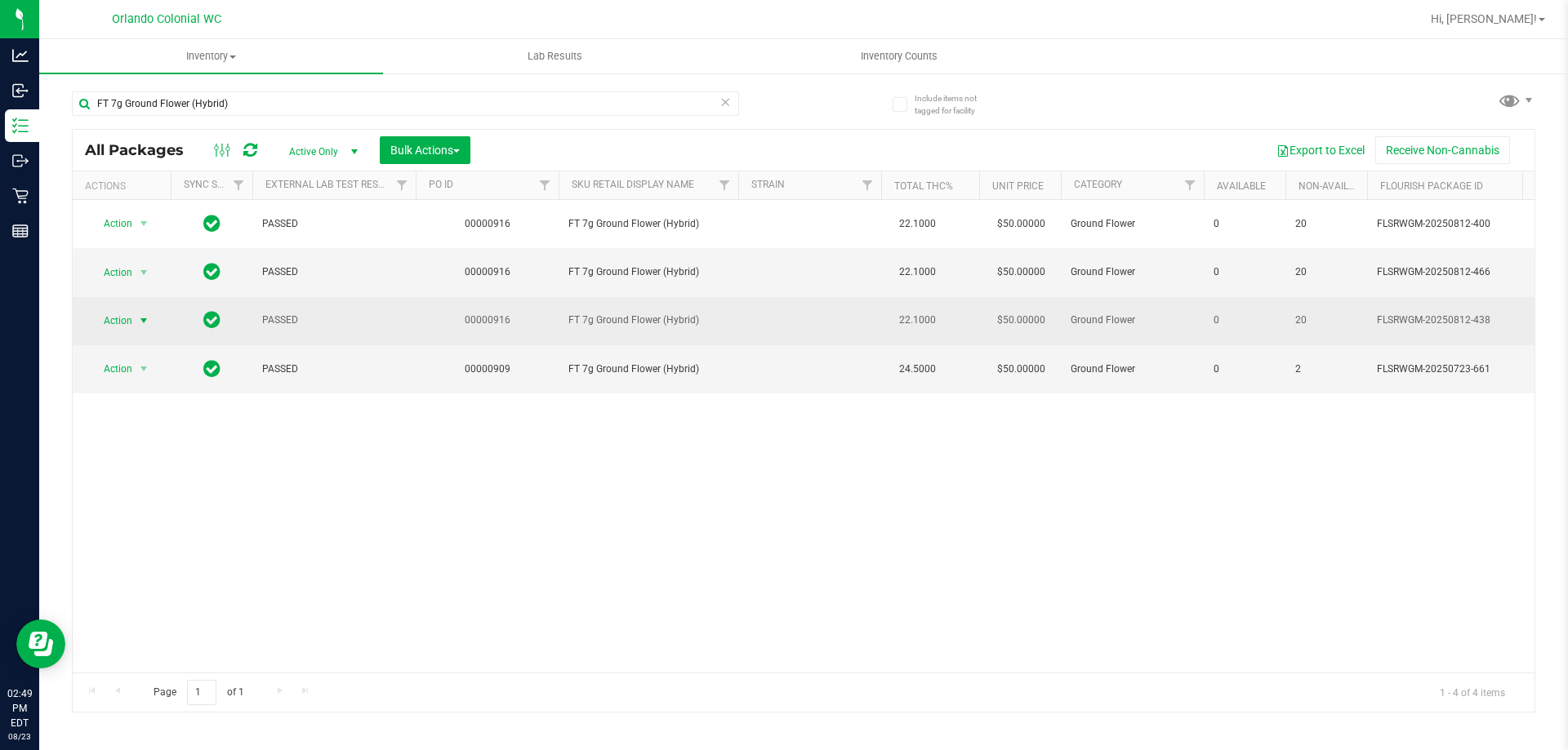
click at [144, 314] on span "select" at bounding box center [144, 320] width 13 height 13
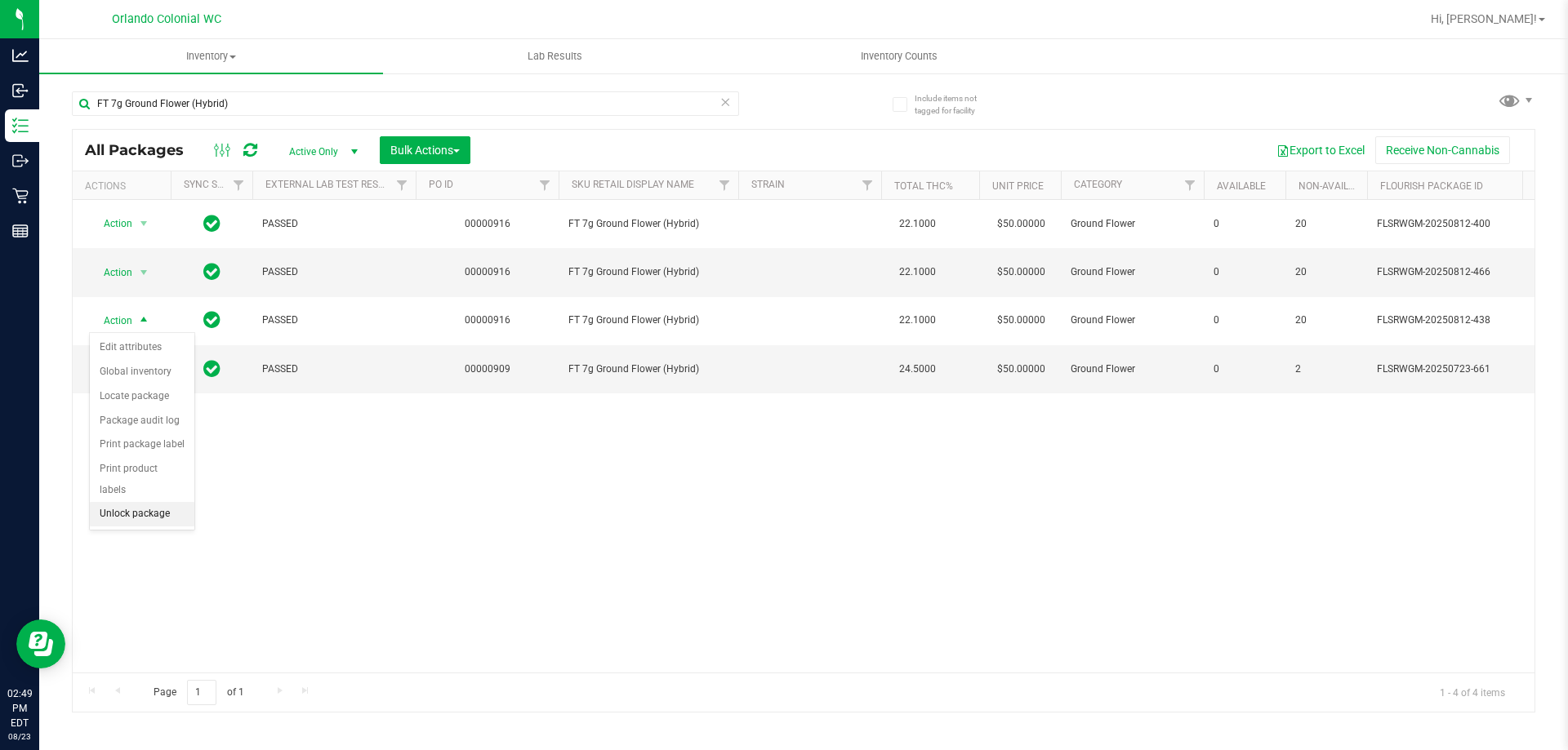
click at [151, 502] on li "Unlock package" at bounding box center [142, 514] width 104 height 24
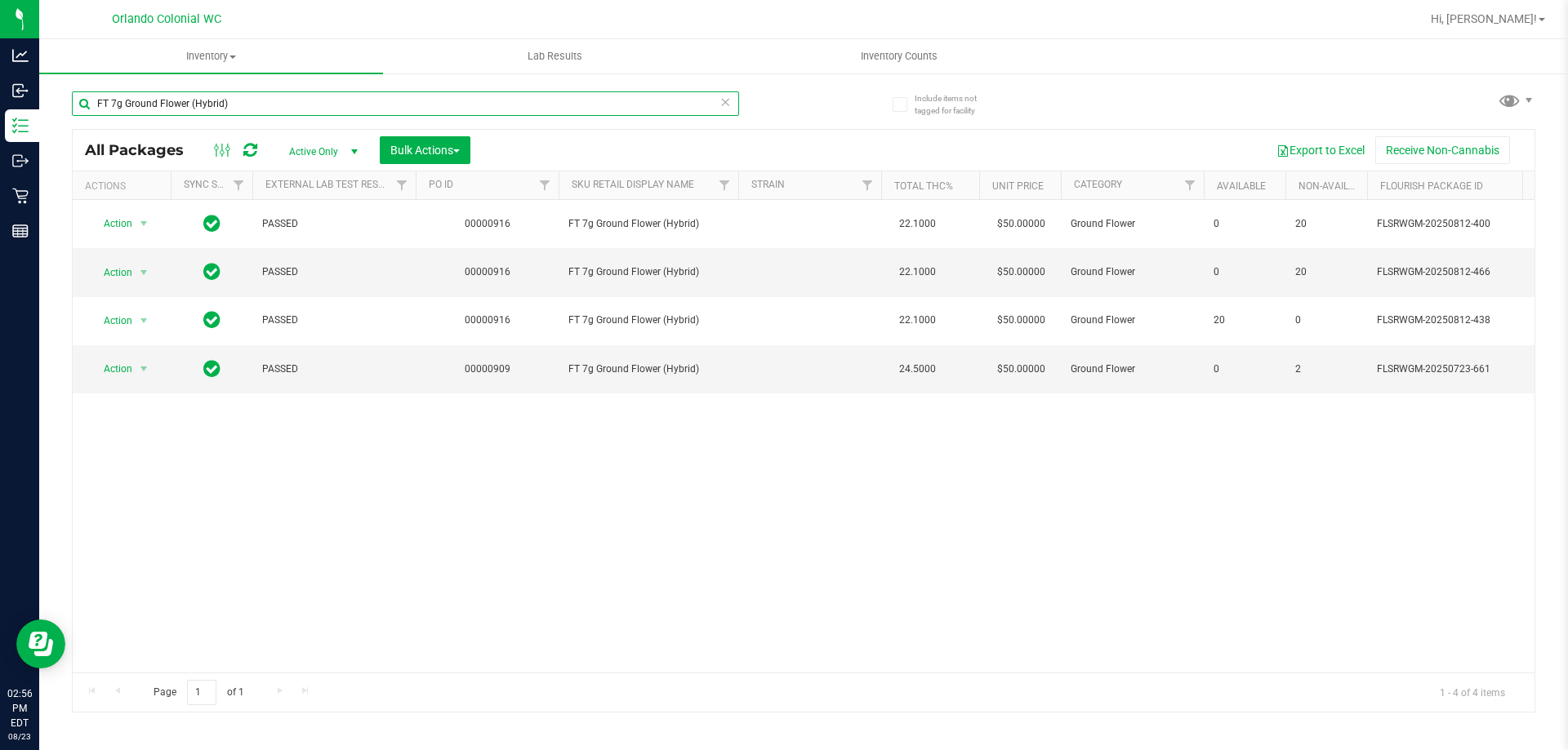
click at [684, 106] on input "FT 7g Ground Flower (Hybrid)" at bounding box center [406, 104] width 667 height 24
type input "aml"
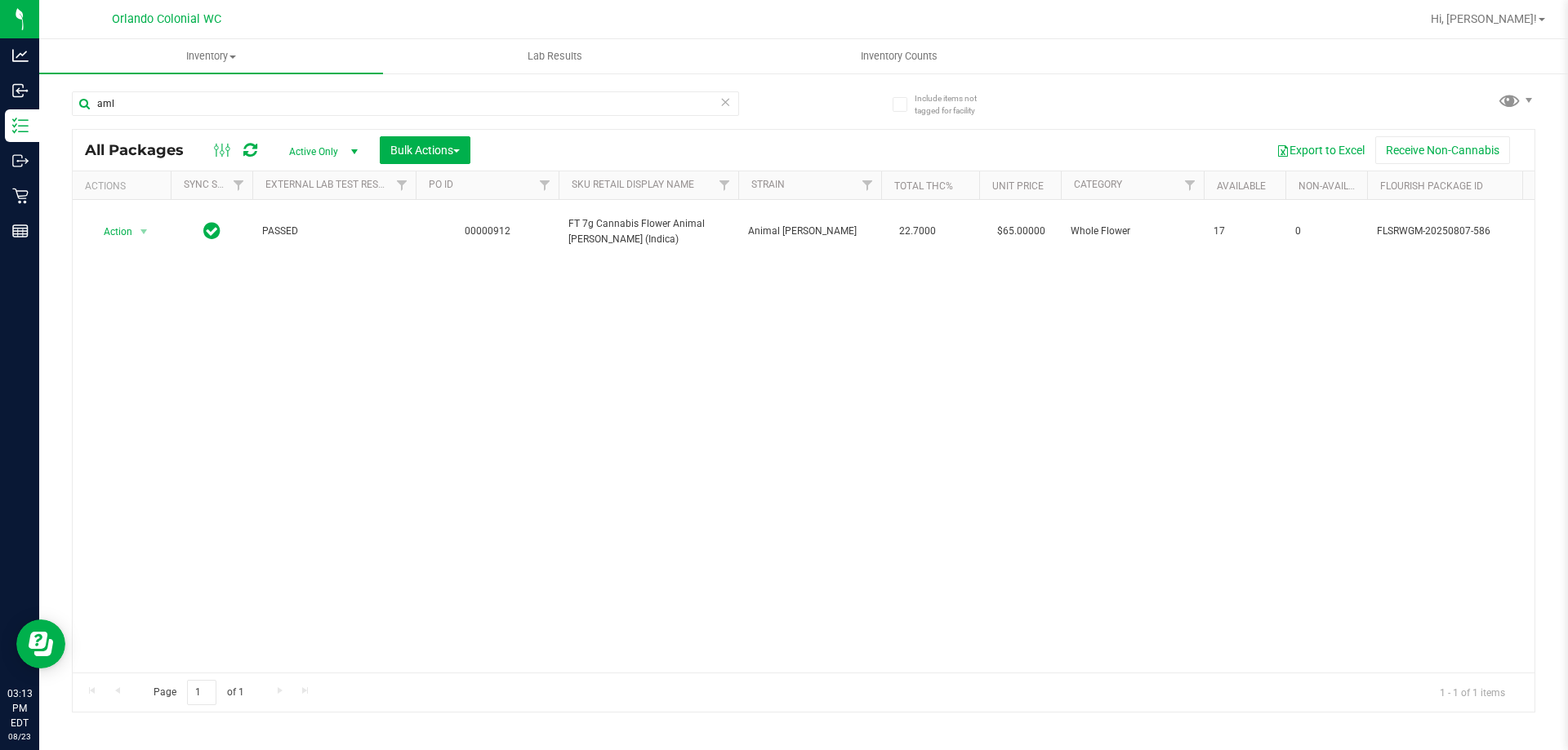
drag, startPoint x: 1233, startPoint y: 423, endPoint x: 1304, endPoint y: 25, distance: 404.3
click at [1235, 404] on div "Action Action Adjust qty Create package Edit attributes Global inventory Locate…" at bounding box center [803, 436] width 1462 height 472
